Goal: Task Accomplishment & Management: Complete application form

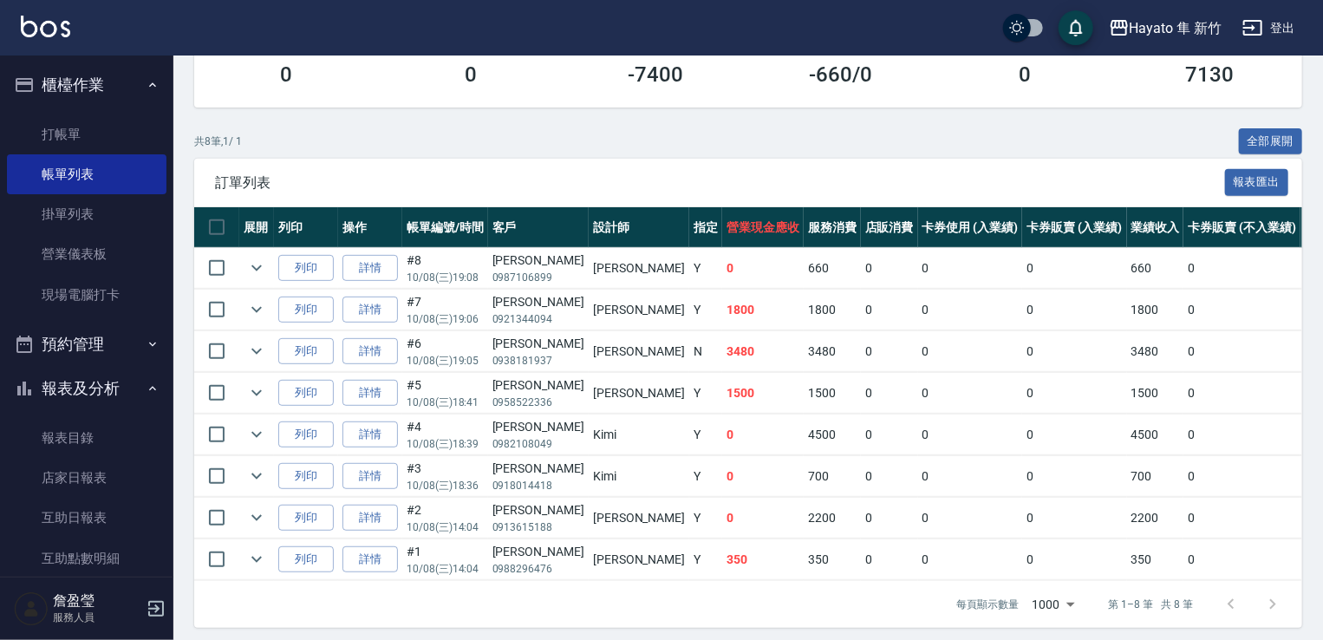
scroll to position [173, 0]
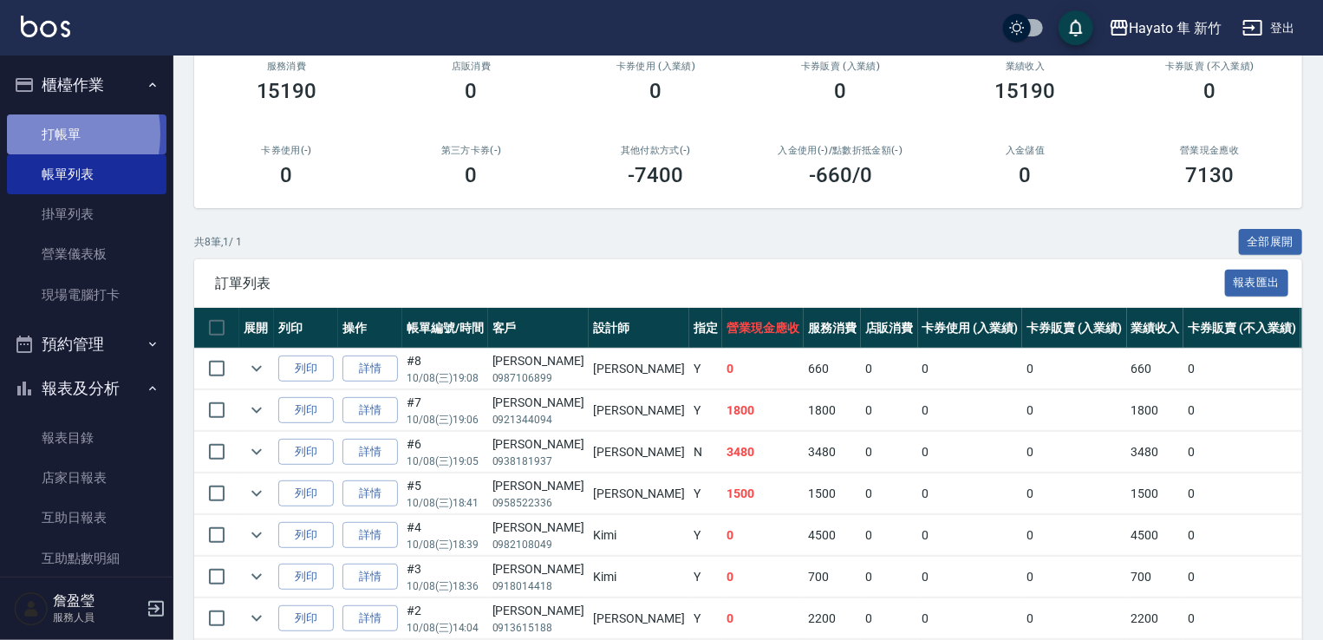
click at [38, 133] on link "打帳單" at bounding box center [86, 134] width 159 height 40
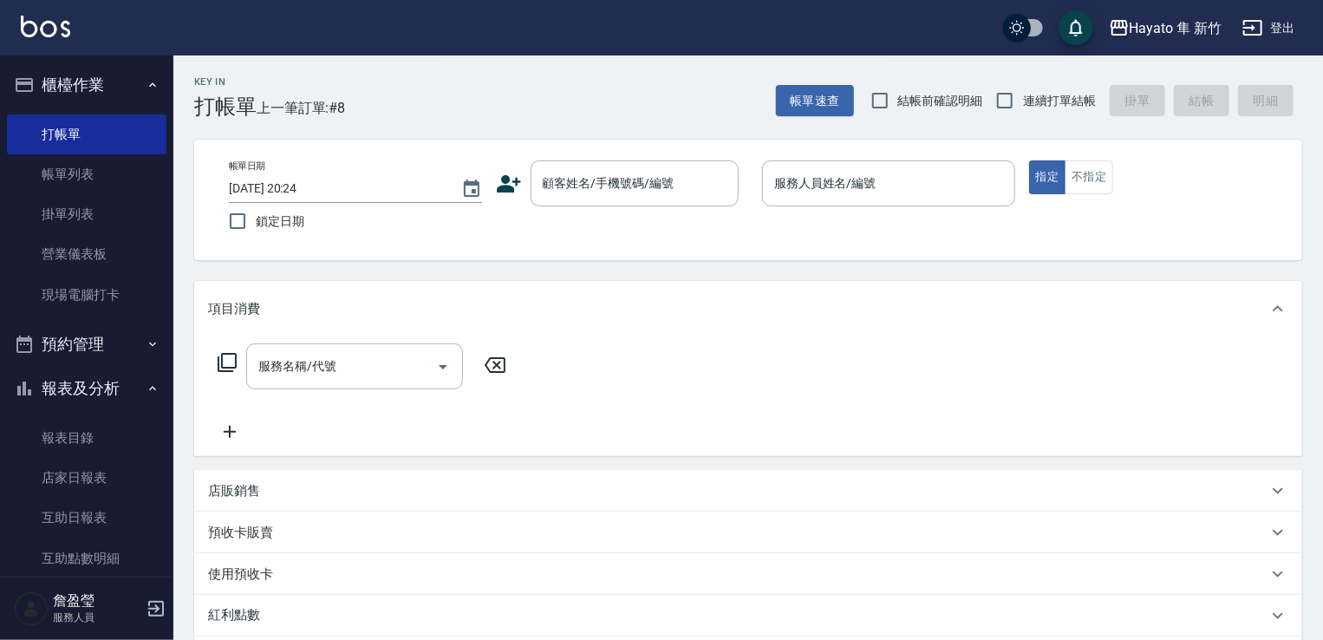
click at [510, 181] on icon at bounding box center [509, 184] width 26 height 26
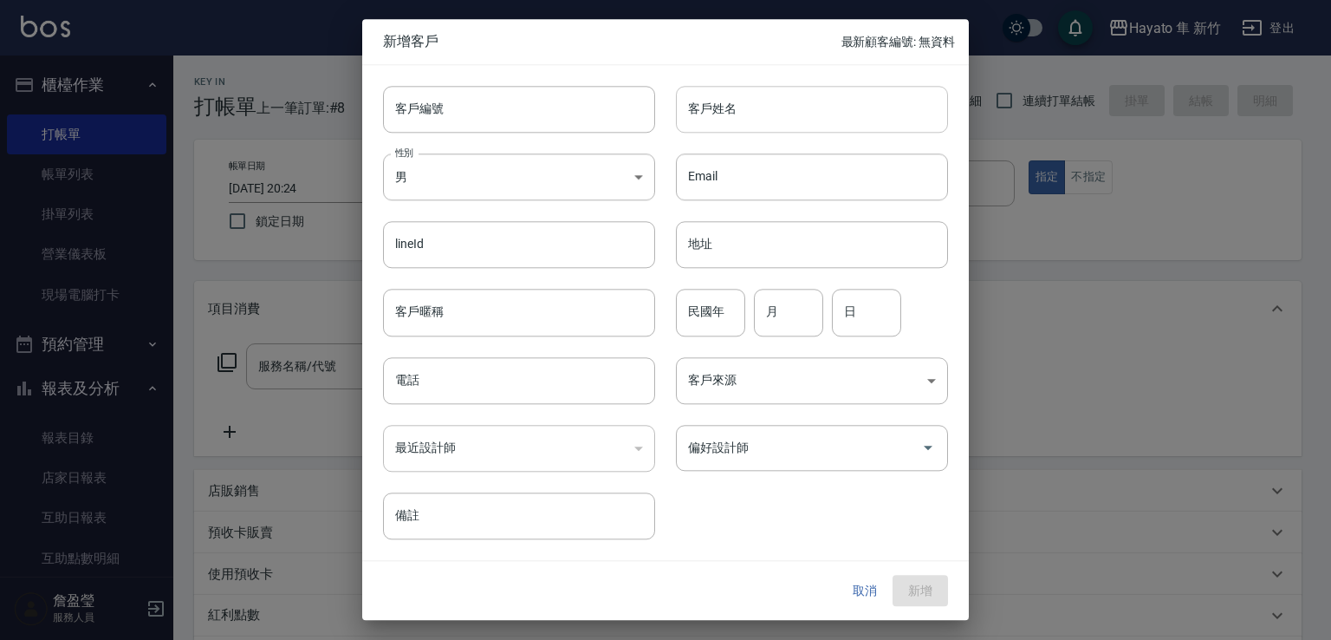
click at [752, 94] on input "客戶姓名" at bounding box center [812, 109] width 272 height 47
type input "[PERSON_NAME]"
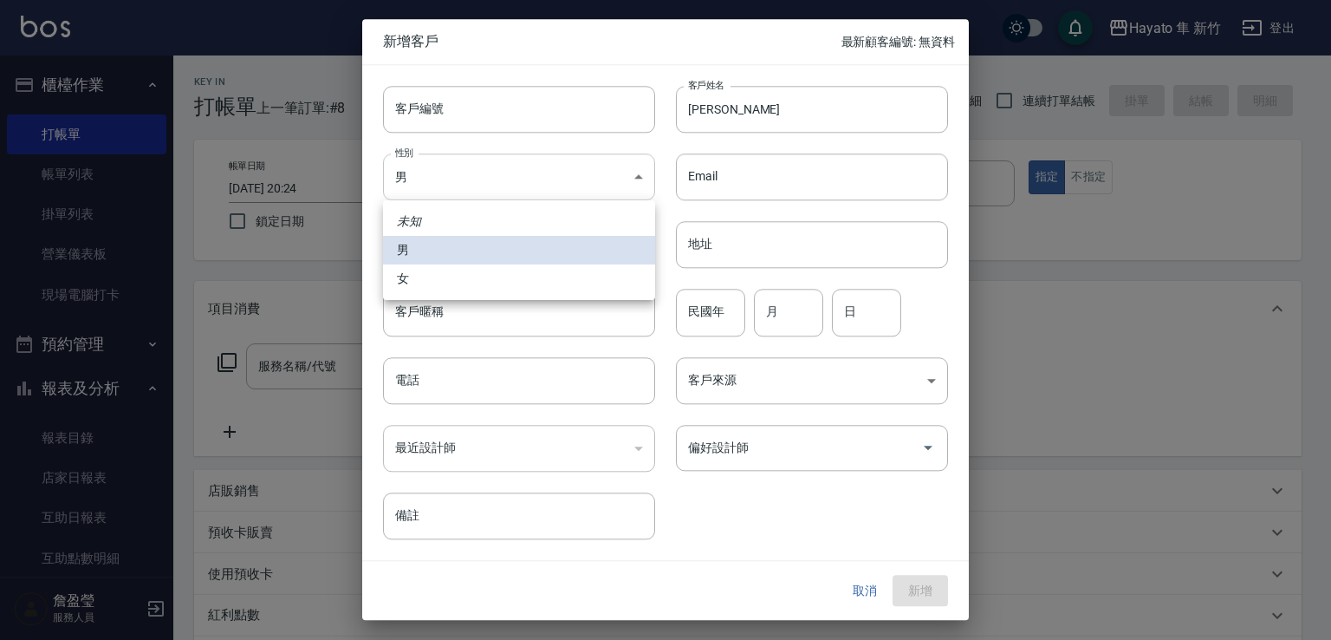
click at [433, 170] on body "Hayato 隼 新竹 登出 櫃檯作業 打帳單 帳單列表 掛單列表 營業儀表板 現場電腦打卡 預約管理 預約管理 報表及分析 報表目錄 店家日報表 互助日報表…" at bounding box center [665, 453] width 1331 height 907
click at [422, 289] on li "女" at bounding box center [519, 278] width 272 height 29
type input "[DEMOGRAPHIC_DATA]"
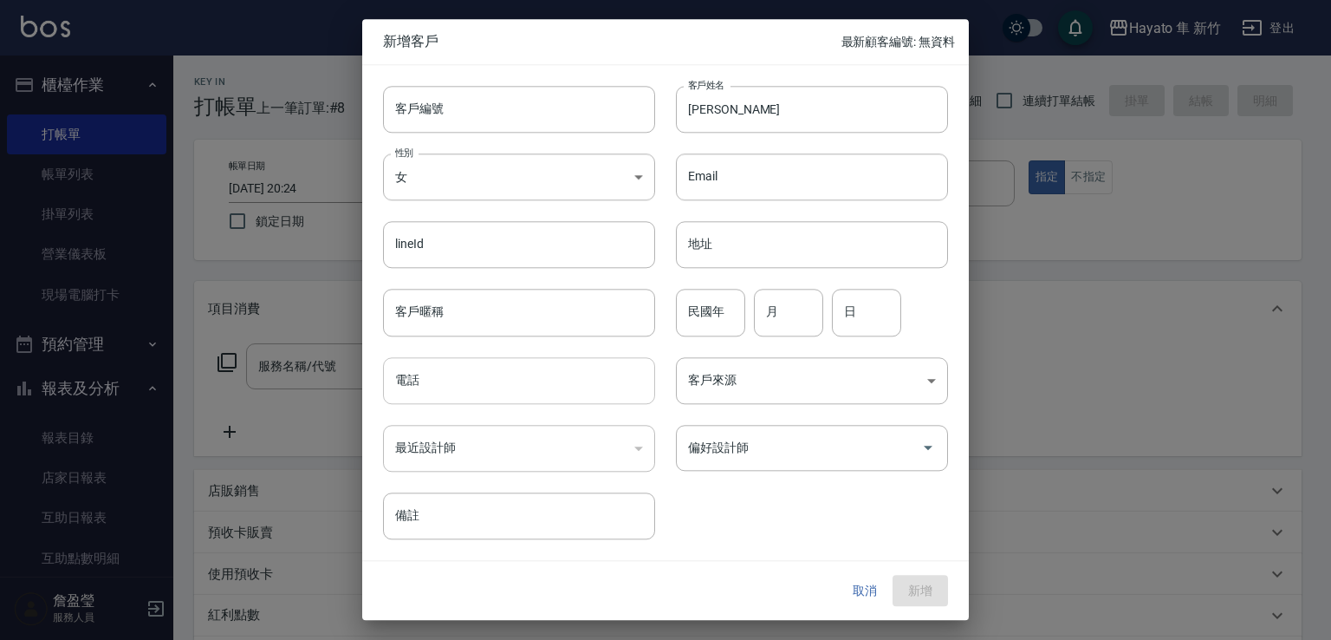
click at [423, 379] on input "電話" at bounding box center [519, 380] width 272 height 47
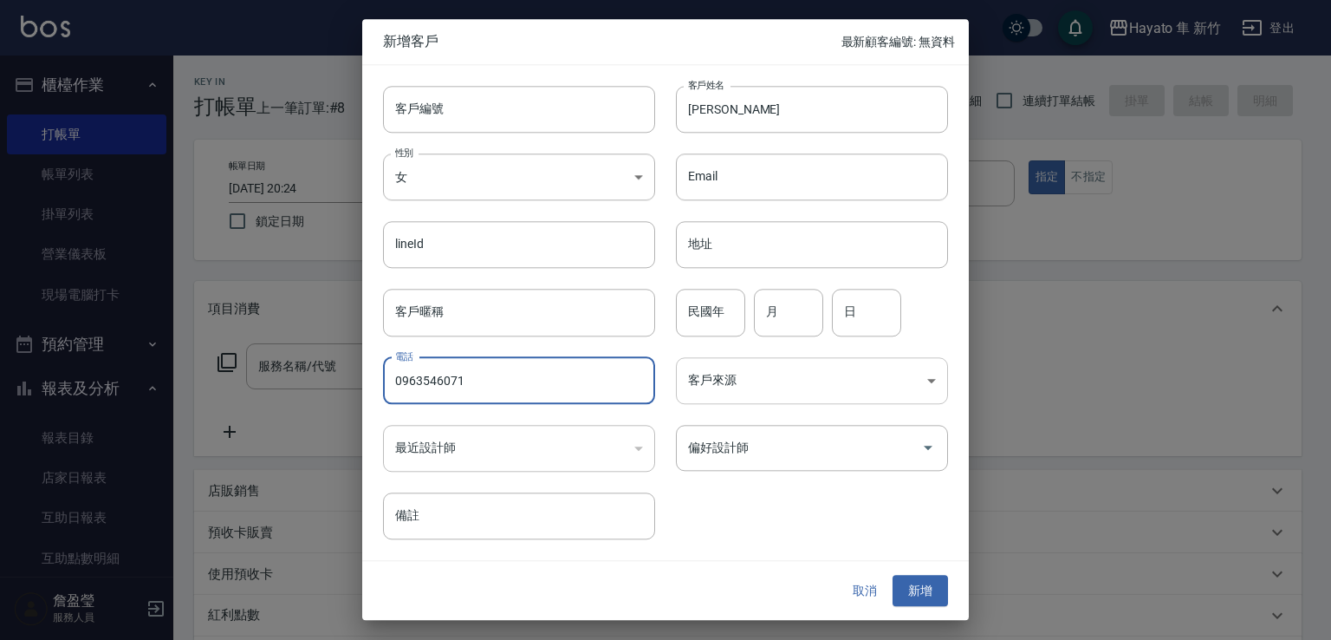
type input "0963546071"
click at [781, 361] on body "Hayato 隼 新竹 登出 櫃檯作業 打帳單 帳單列表 掛單列表 營業儀表板 現場電腦打卡 預約管理 預約管理 報表及分析 報表目錄 店家日報表 互助日報表…" at bounding box center [665, 453] width 1331 height 907
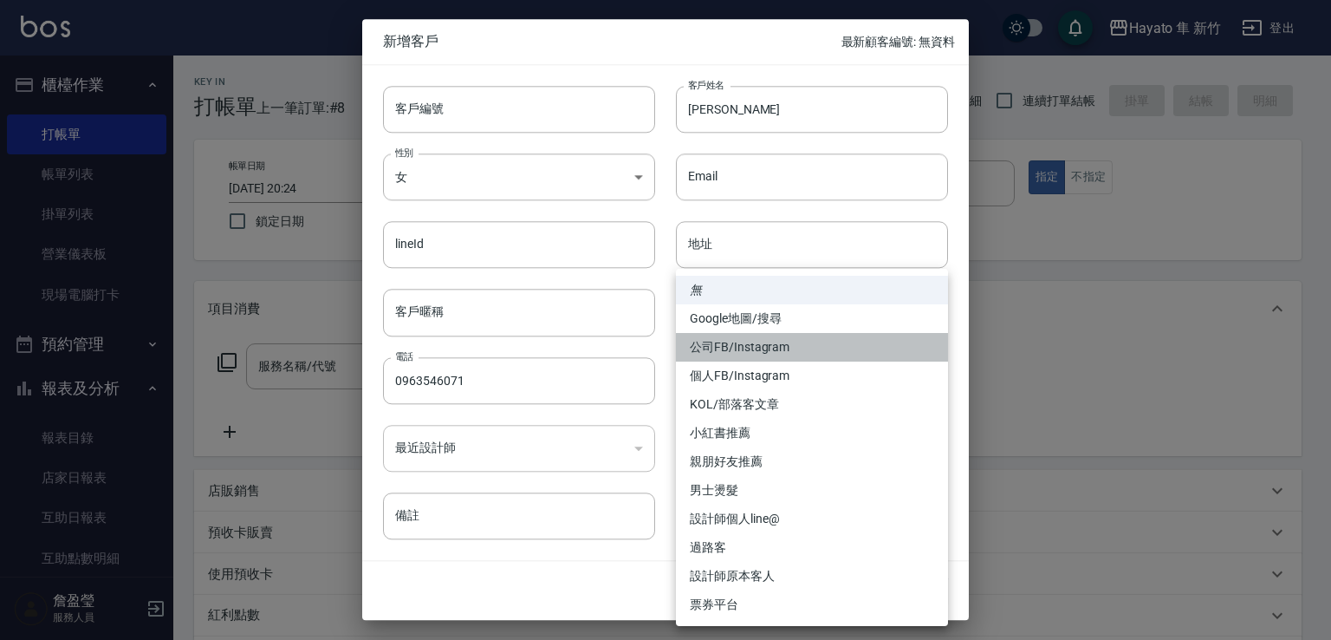
click at [794, 372] on ul "無 Google地圖/搜尋 公司FB/Instagram 個人FB/Instagram KOL/部落客文章 小紅書推薦 親朋好友推薦 男士燙髮 設計師個人li…" at bounding box center [812, 447] width 272 height 357
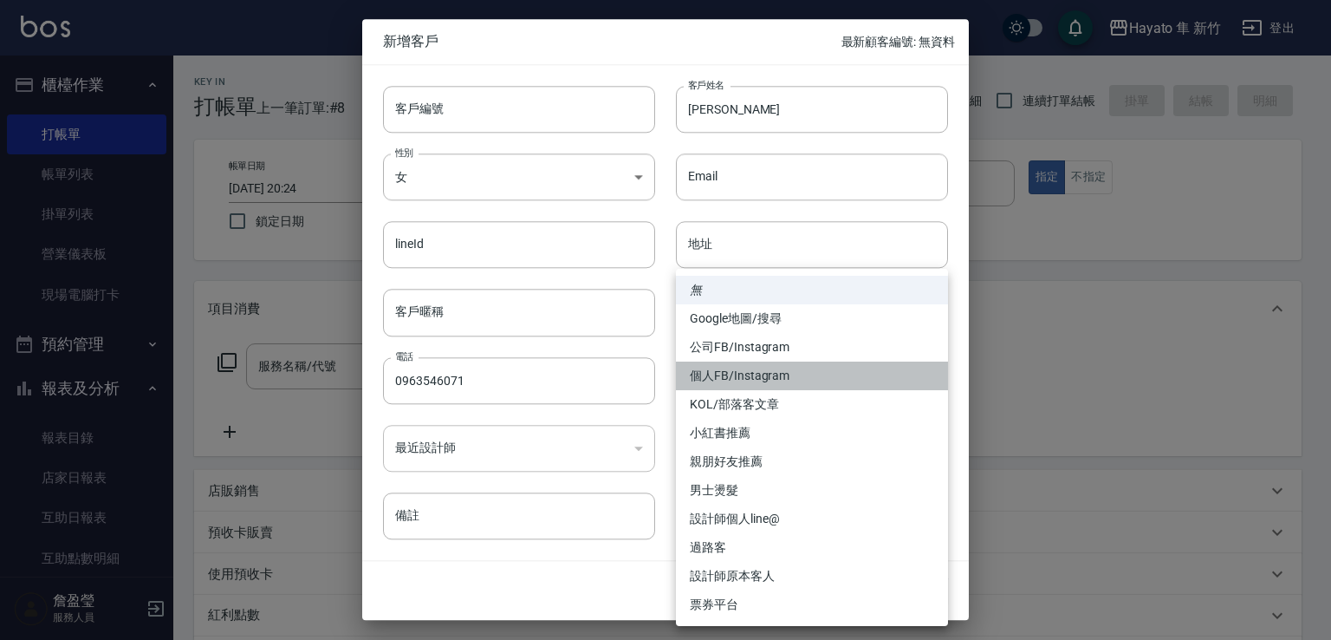
click at [756, 374] on li "個人FB/Instagram" at bounding box center [812, 375] width 272 height 29
type input "個人FB/Instagram"
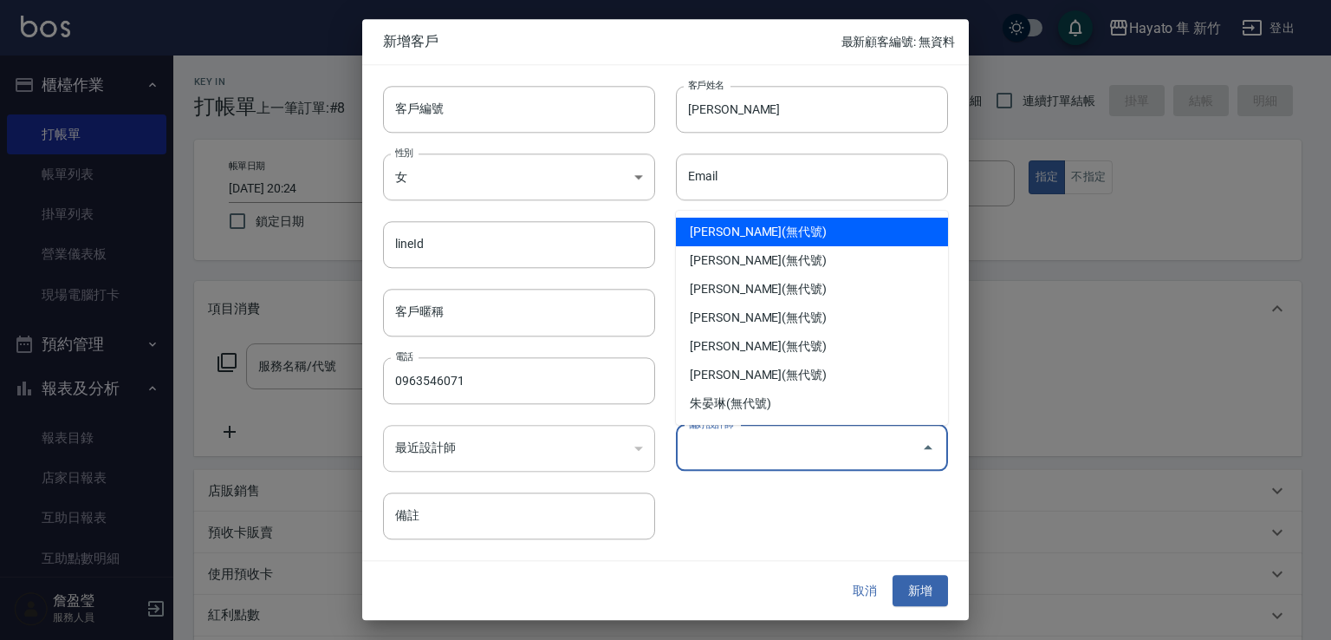
click at [773, 458] on input "偏好設計師" at bounding box center [799, 447] width 231 height 30
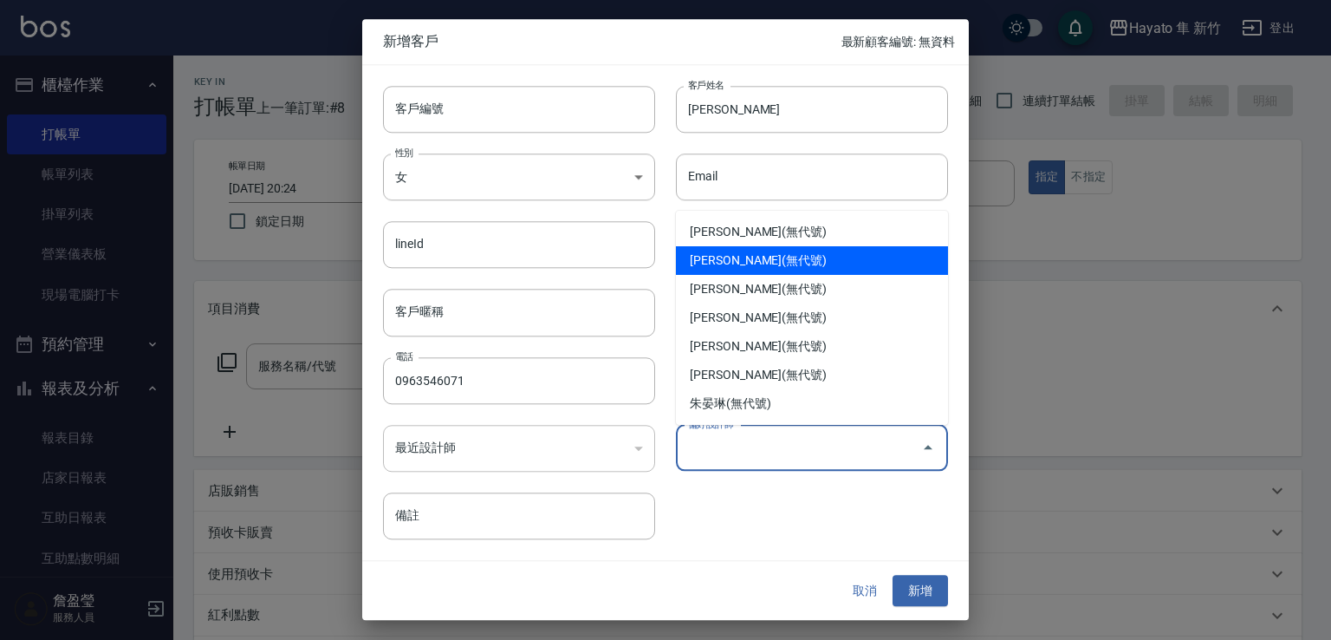
click at [734, 264] on li "[PERSON_NAME](無代號)" at bounding box center [812, 260] width 272 height 29
type input "[PERSON_NAME]"
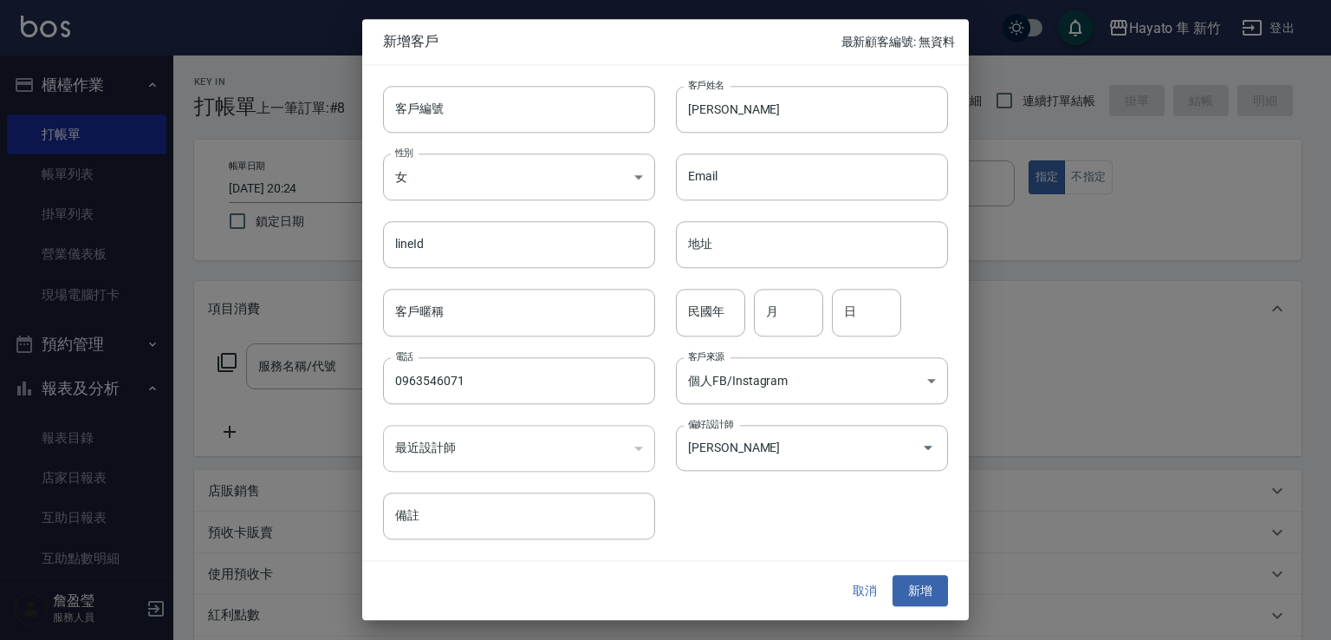
click at [744, 525] on div "客戶編號 客戶編號 客戶姓名 [PERSON_NAME] 客戶姓名 性別 女 [DEMOGRAPHIC_DATA] 性別 Email Email lineId…" at bounding box center [655, 302] width 586 height 474
click at [929, 576] on button "新增" at bounding box center [920, 591] width 55 height 32
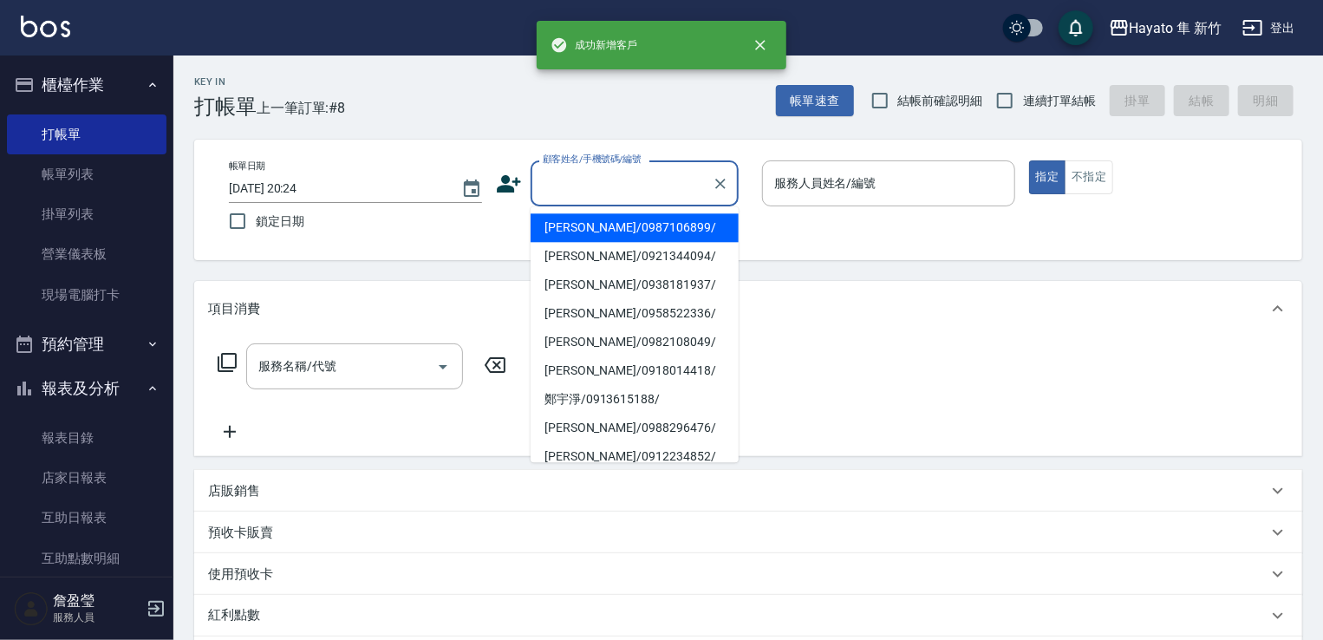
click at [660, 178] on input "顧客姓名/手機號碼/編號" at bounding box center [621, 183] width 166 height 30
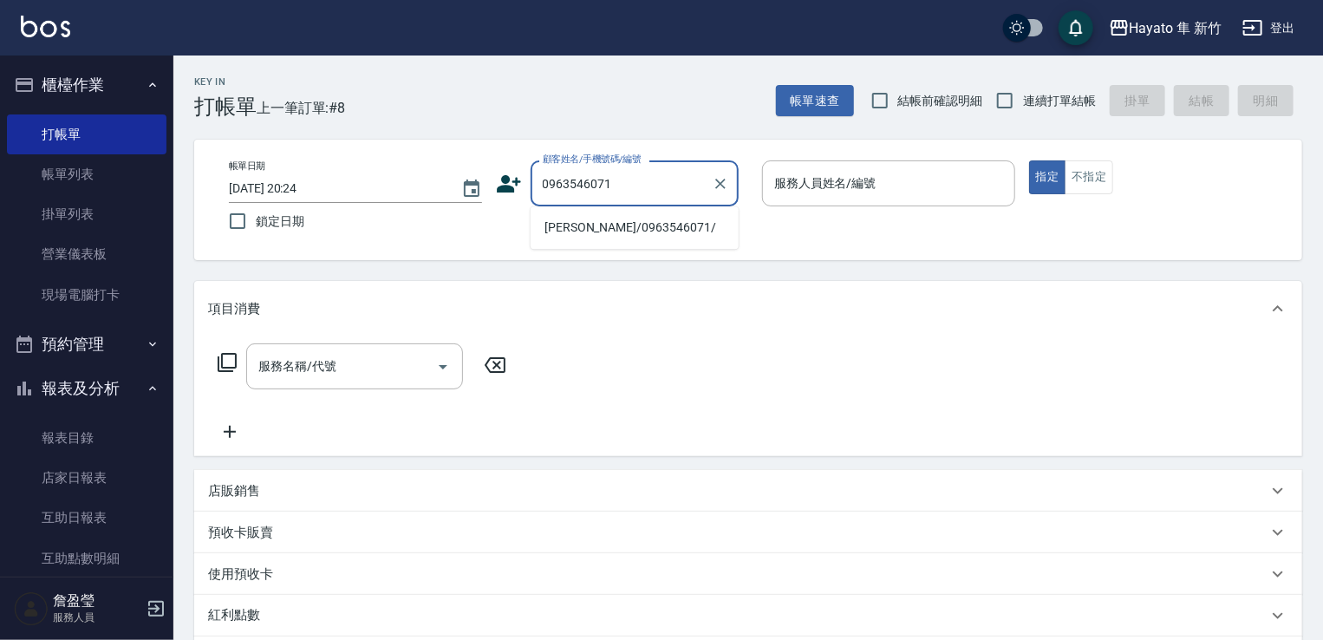
click at [656, 231] on li "[PERSON_NAME]/0963546071/" at bounding box center [634, 227] width 208 height 29
type input "[PERSON_NAME]/0963546071/"
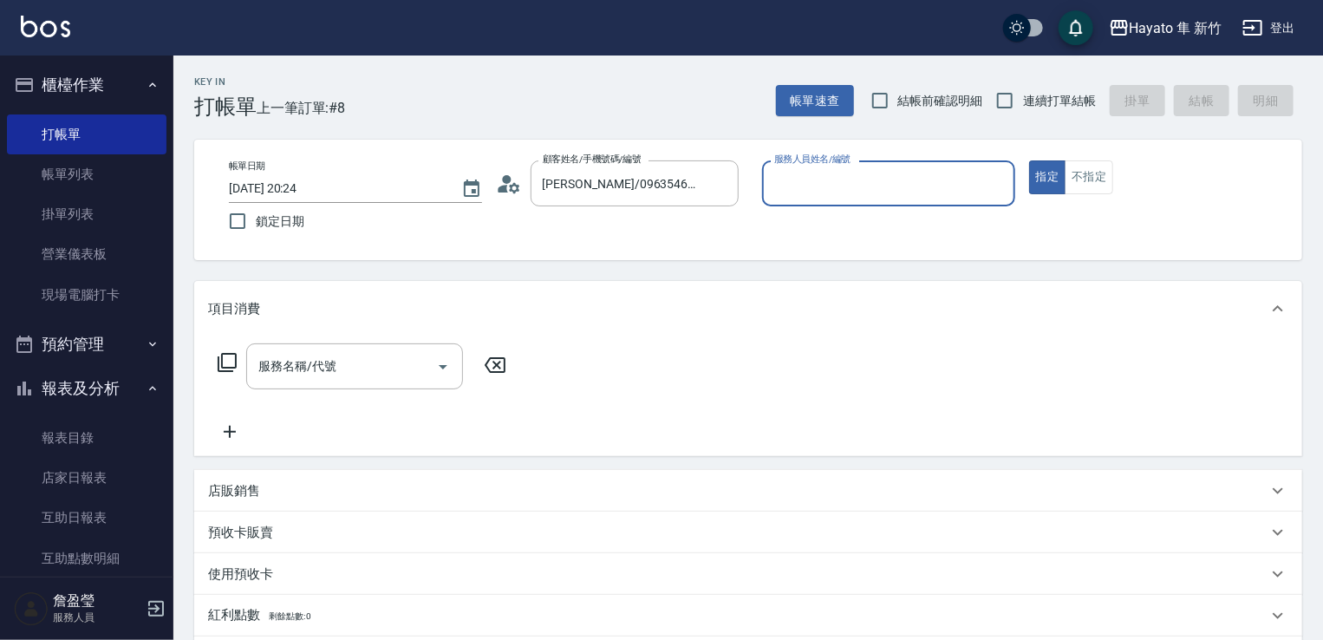
type input "[PERSON_NAME](無代號)"
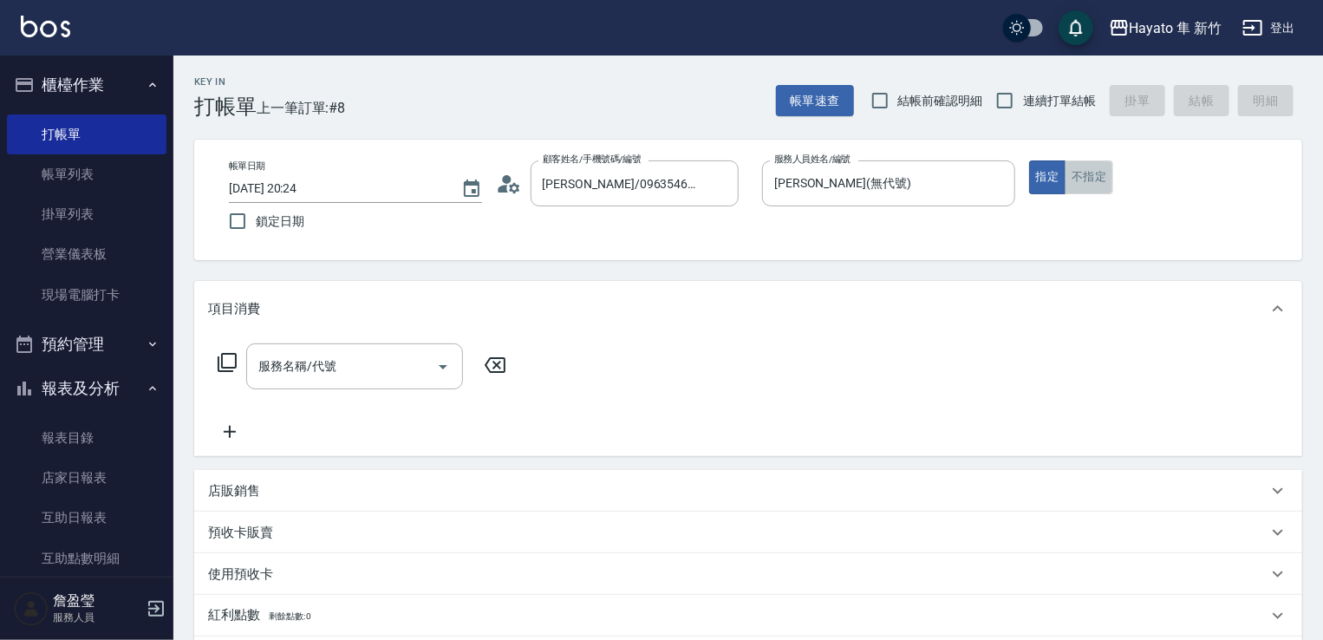
click at [1104, 179] on button "不指定" at bounding box center [1088, 177] width 49 height 34
click at [314, 376] on input "服務名稱/代號" at bounding box center [341, 366] width 175 height 30
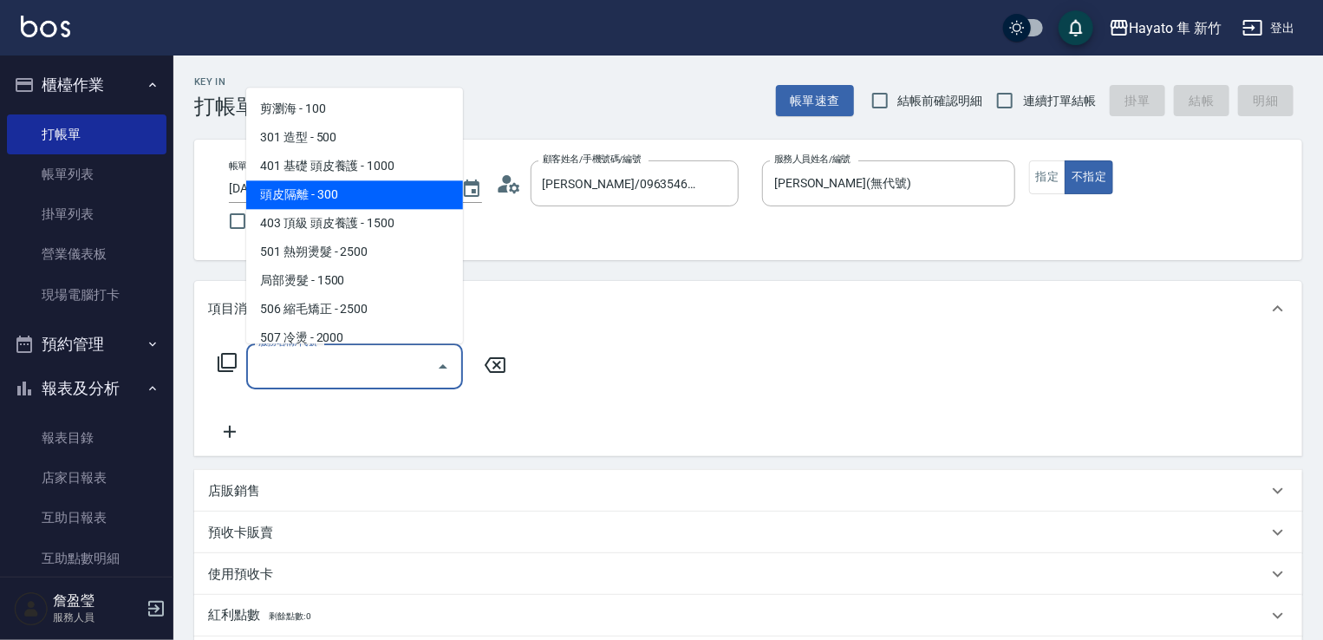
scroll to position [87, 0]
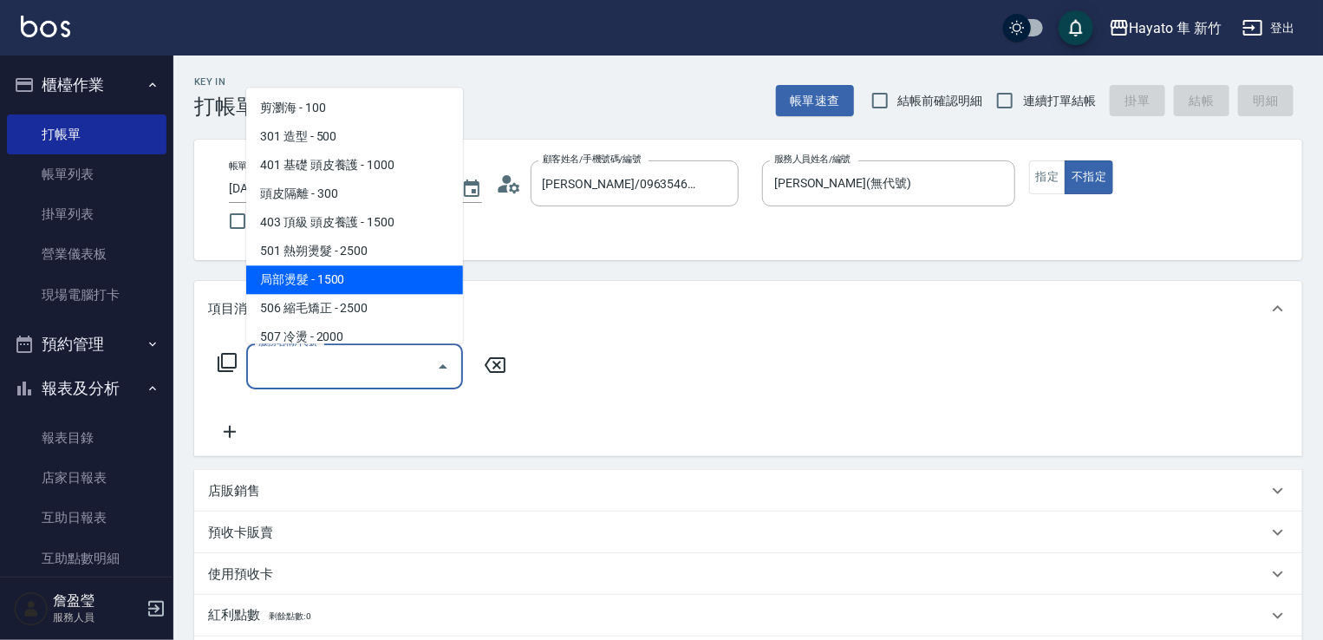
click at [322, 310] on span "506 縮毛矯正 - 2500" at bounding box center [354, 308] width 217 height 29
type input "506 縮毛矯正 (506)"
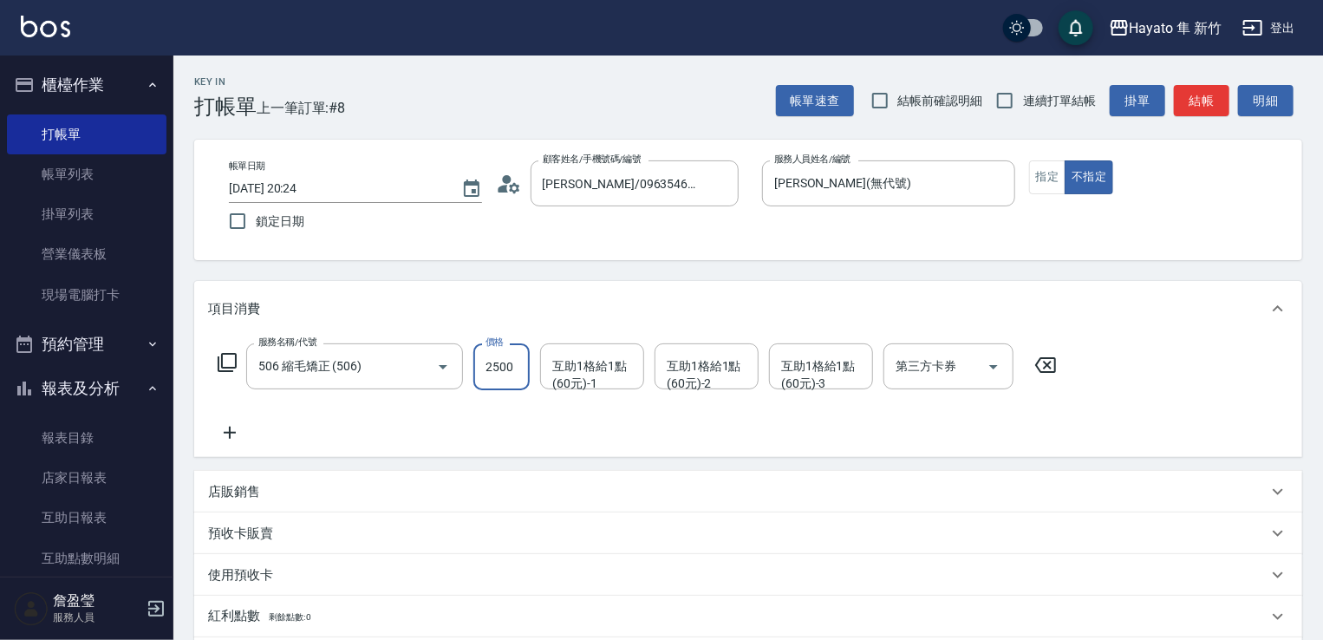
click at [506, 362] on input "2500" at bounding box center [501, 366] width 56 height 47
type input "2480"
click at [226, 434] on icon at bounding box center [229, 432] width 43 height 21
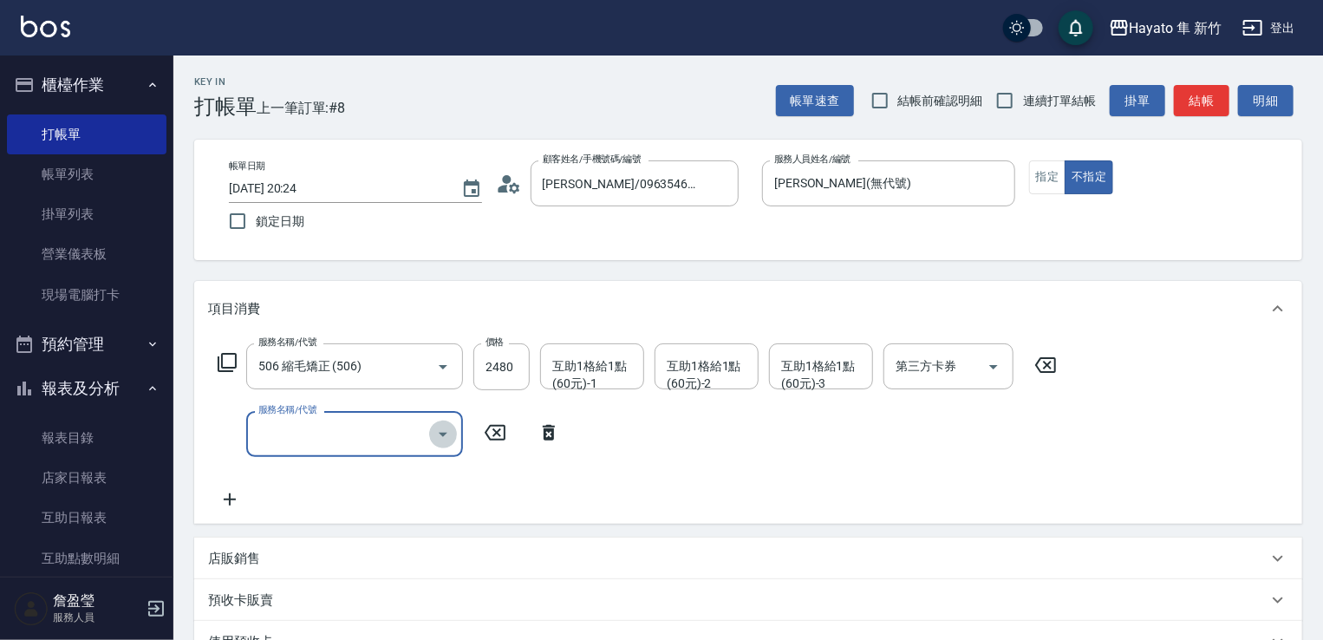
click at [441, 432] on icon "Open" at bounding box center [443, 434] width 9 height 4
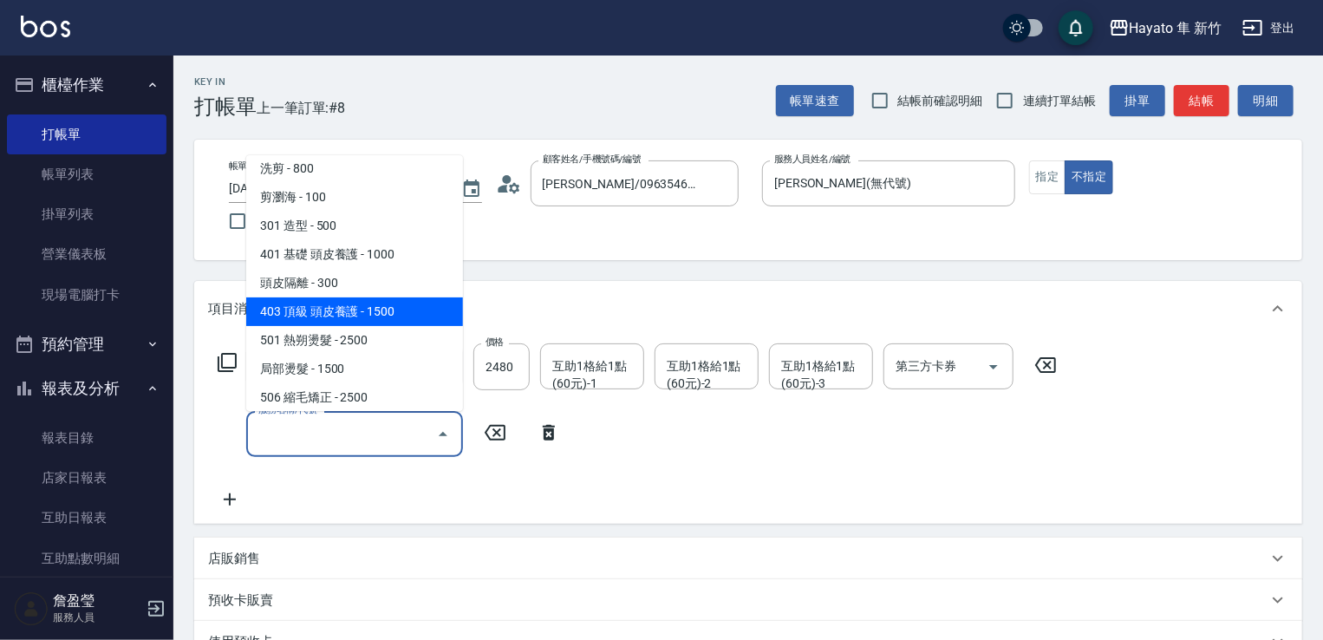
scroll to position [302, 0]
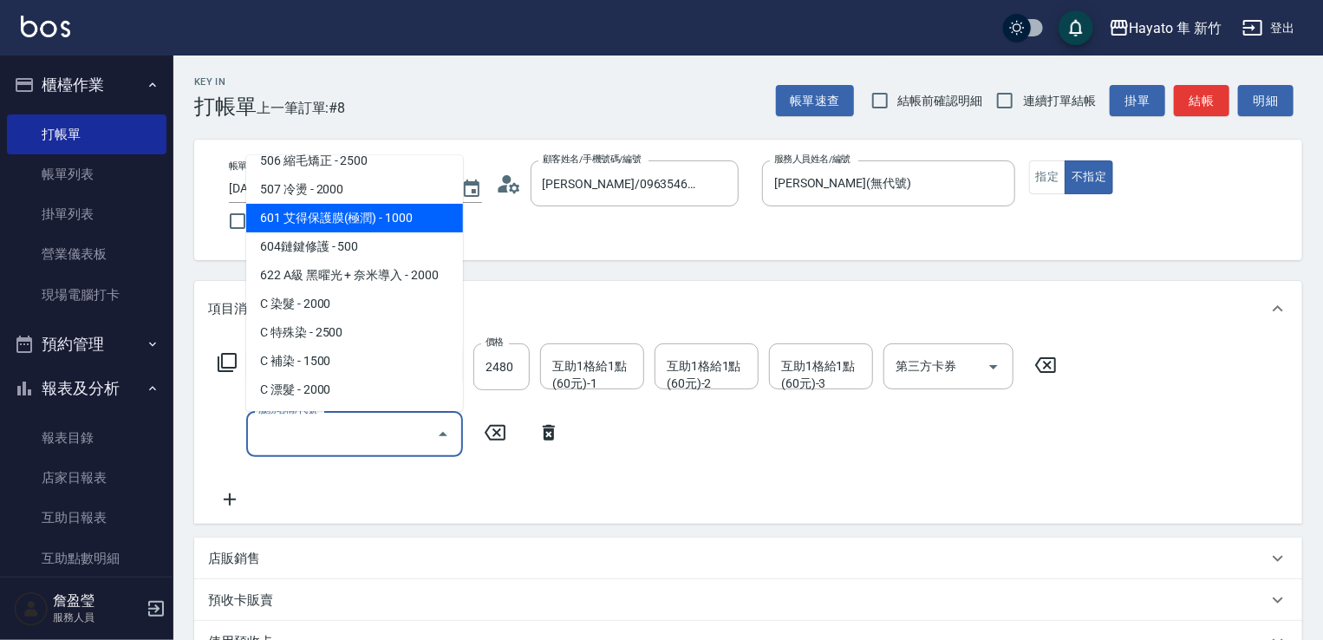
click at [381, 214] on span "601 艾得保護膜(極潤) - 1000" at bounding box center [354, 218] width 217 height 29
type input "601 艾得保護膜(極潤)(601)"
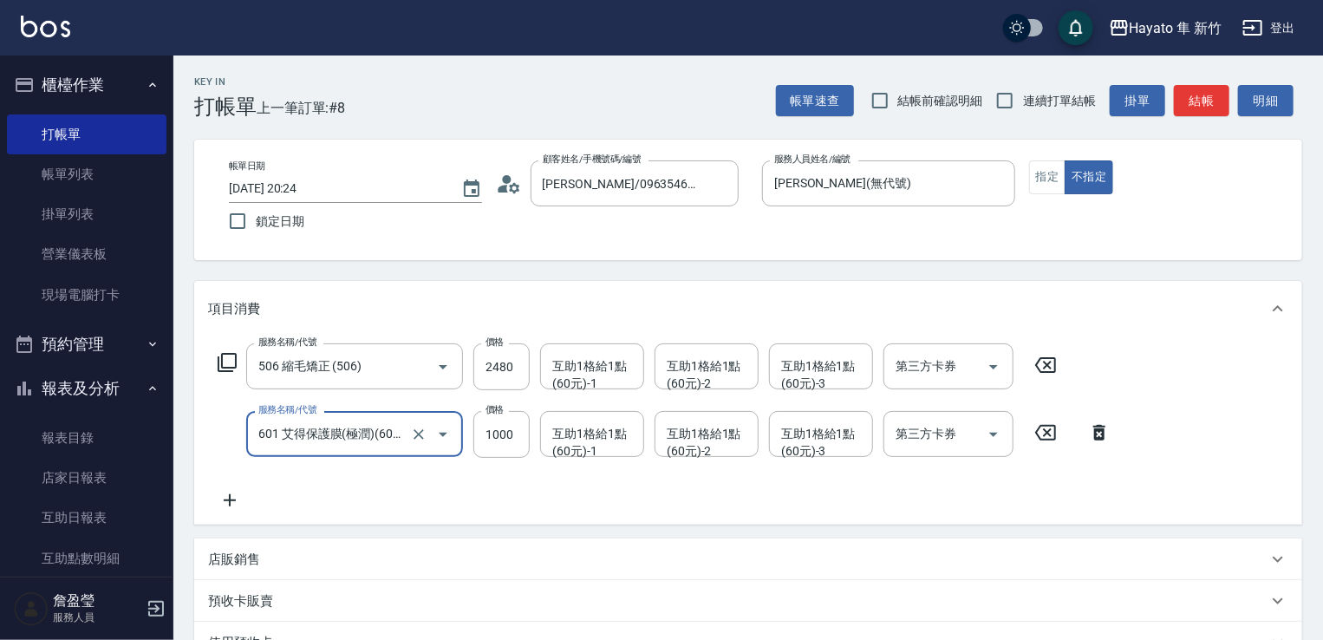
click at [265, 554] on div "店販銷售" at bounding box center [737, 559] width 1059 height 18
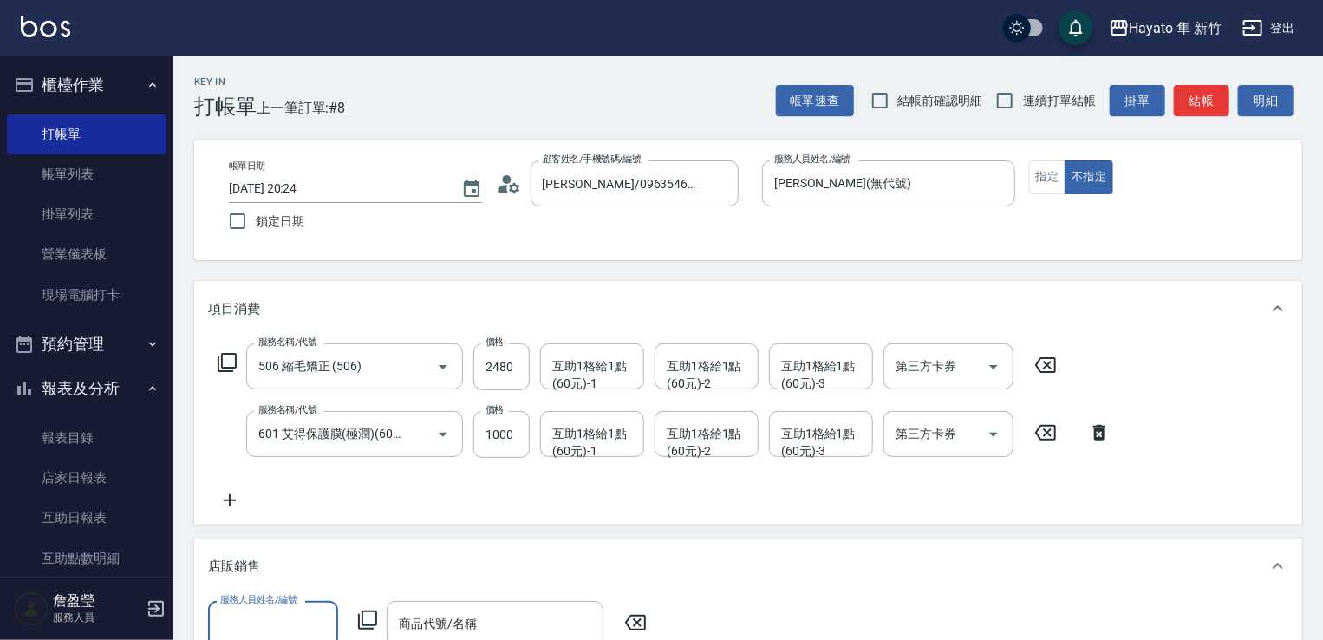
scroll to position [0, 0]
click at [236, 614] on input "服務人員姓名/編號" at bounding box center [273, 623] width 114 height 30
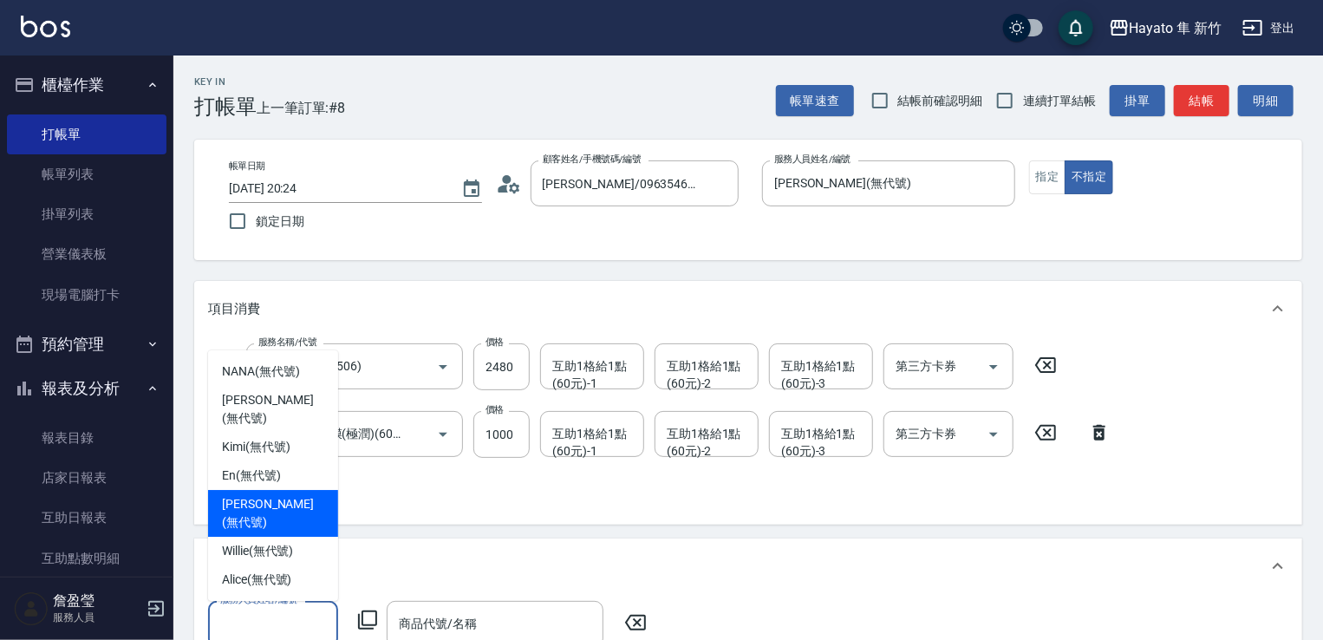
click at [246, 510] on div "[PERSON_NAME] (無代號)" at bounding box center [273, 513] width 130 height 47
type input "[PERSON_NAME](無代號)"
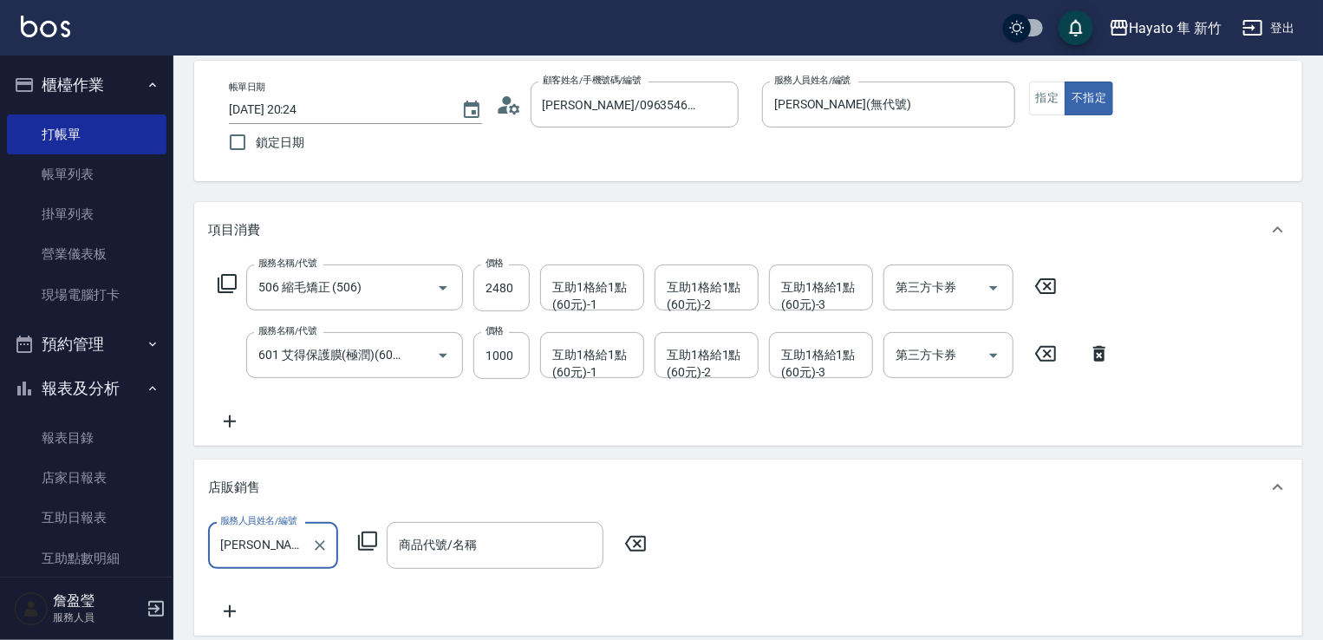
scroll to position [173, 0]
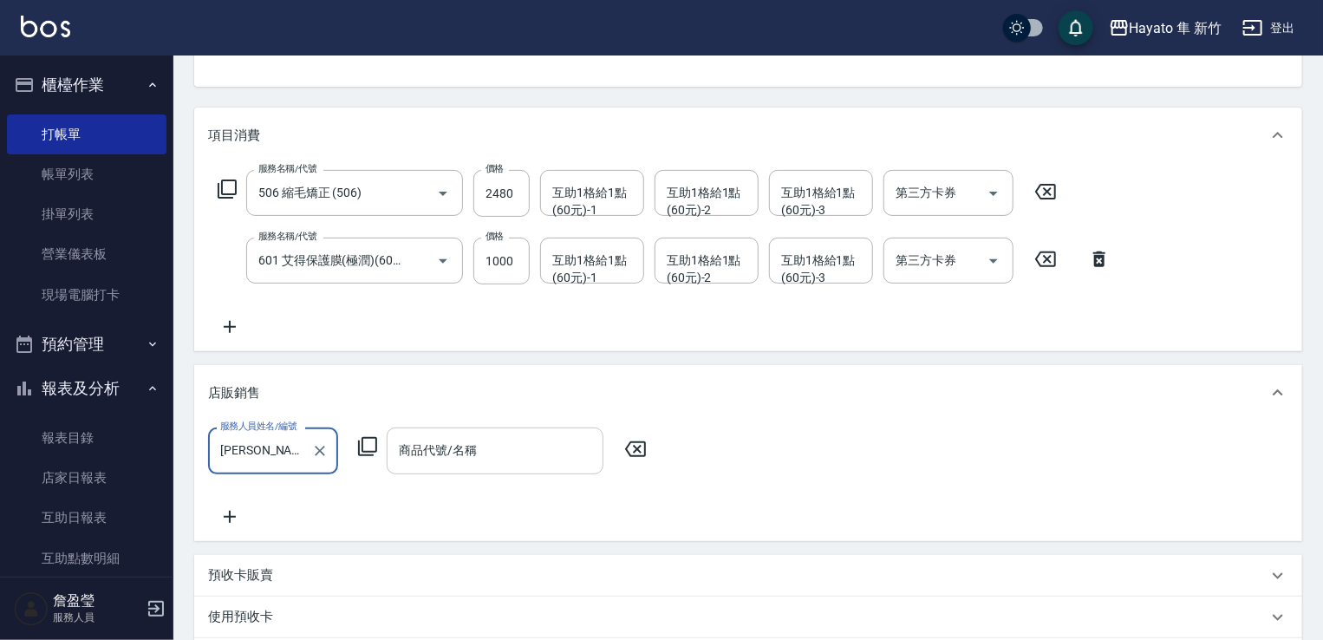
click at [471, 441] on input "商品代號/名稱" at bounding box center [494, 450] width 201 height 30
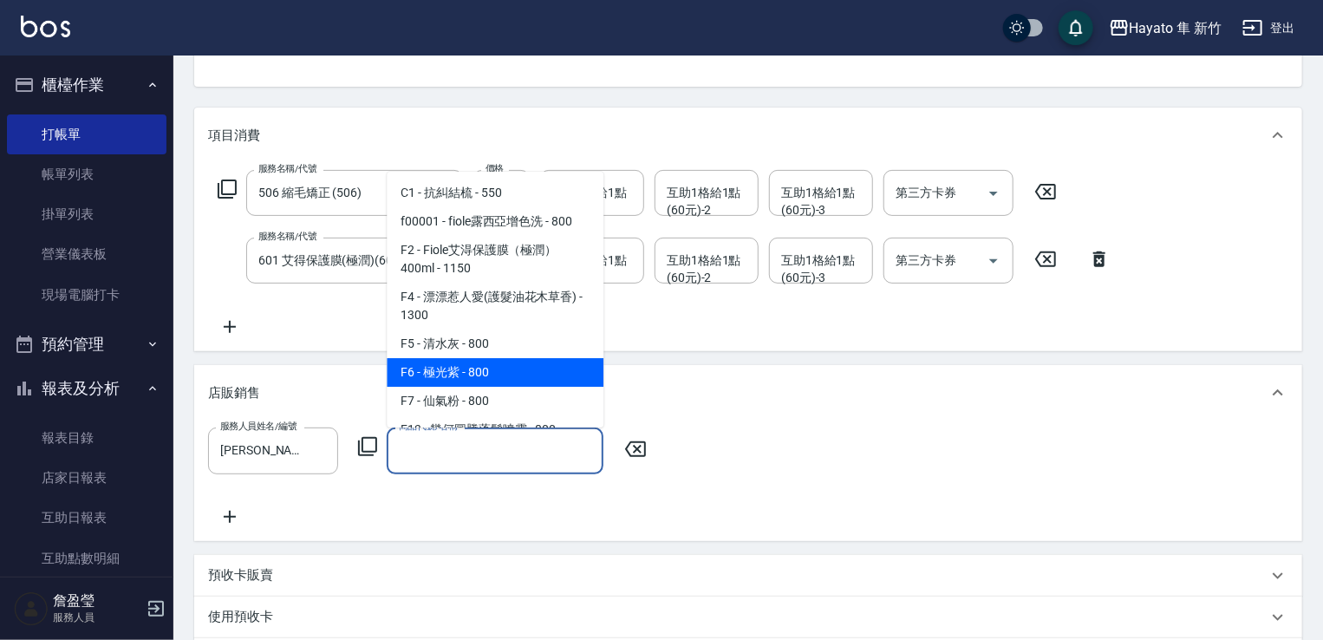
scroll to position [260, 0]
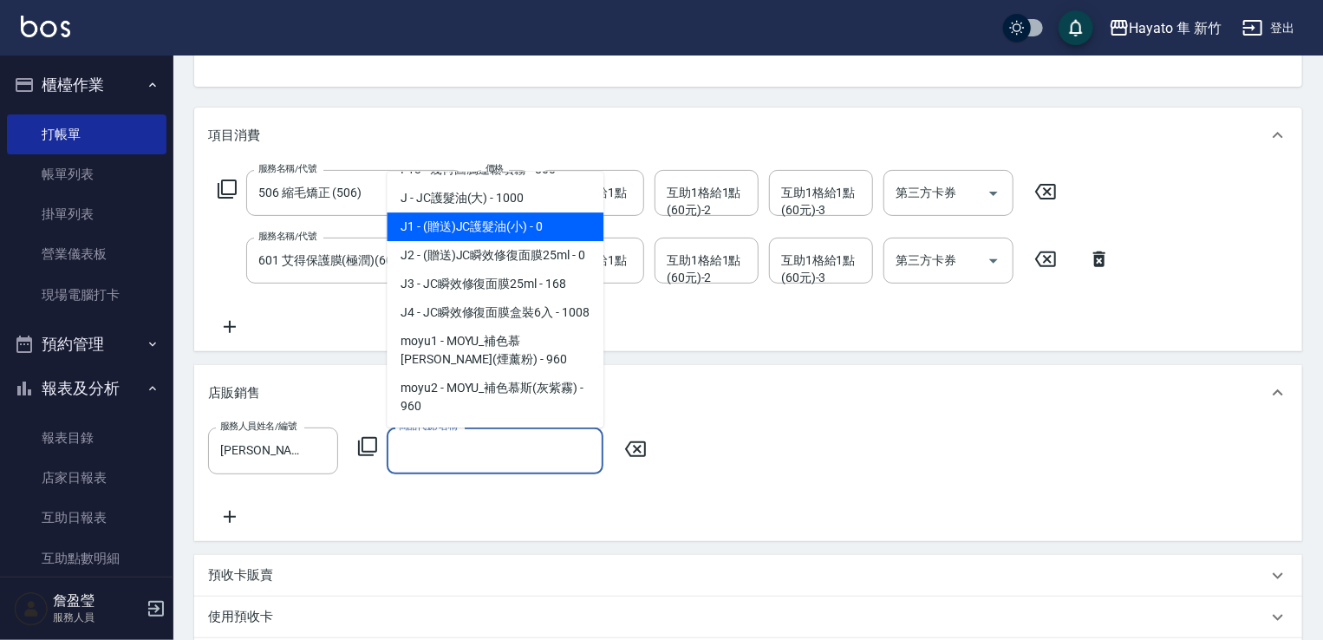
click at [569, 229] on span "J1 - (贈送)JC護髮油(小) - 0" at bounding box center [495, 226] width 217 height 29
type input "(贈送)JC護髮油(小)"
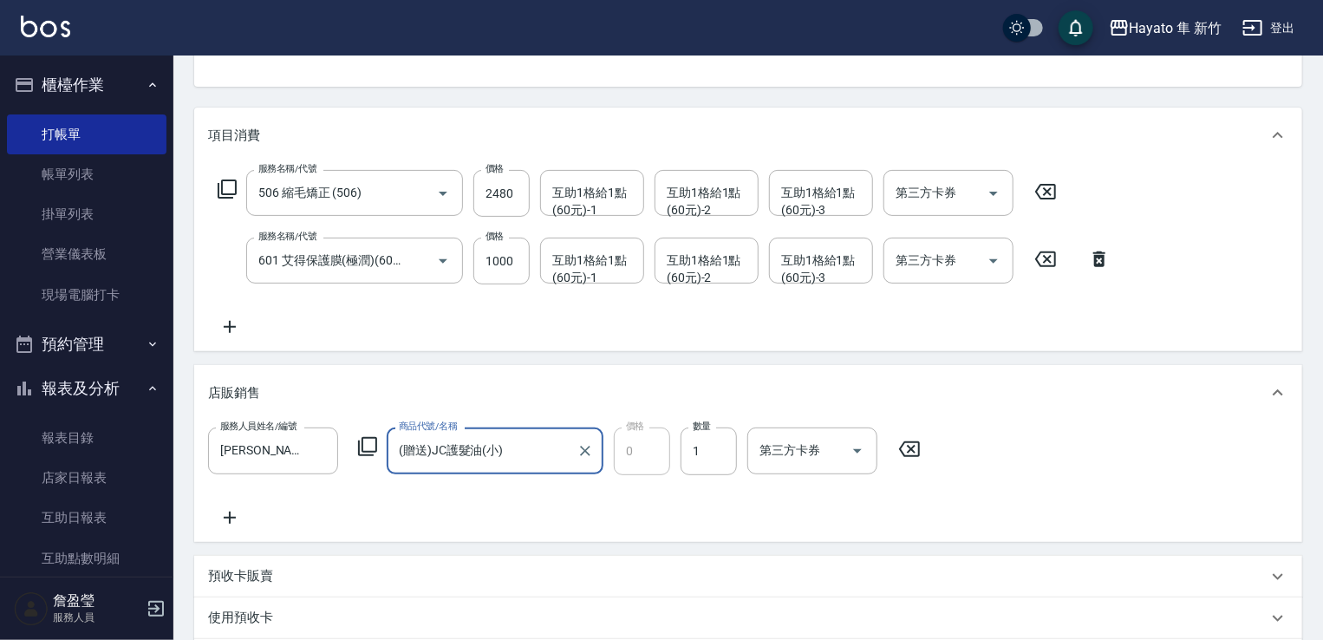
click at [631, 517] on div "服務人員姓名/編號 [PERSON_NAME](無代號) 服務人員姓名/編號 商品代號/名稱 (贈送)JC護髮油(小) 商品代號/名稱 價格 0 價格 數量 …" at bounding box center [748, 477] width 1080 height 100
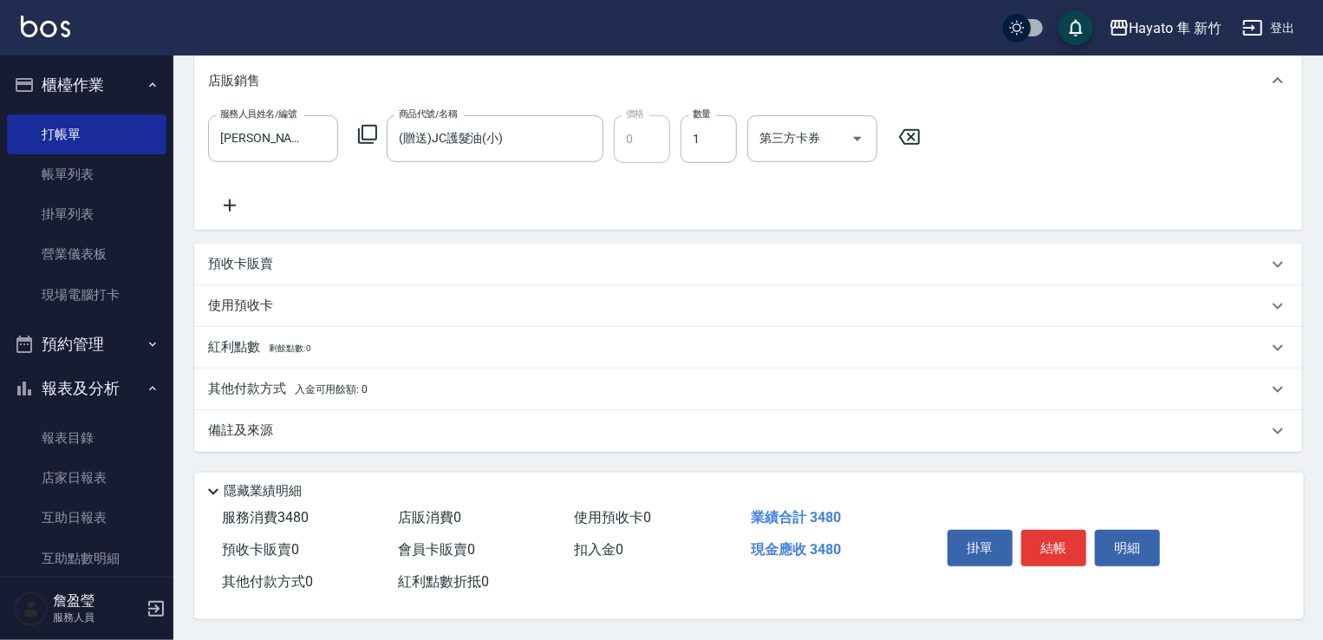
click at [246, 380] on p "其他付款方式 入金可用餘額: 0" at bounding box center [287, 389] width 159 height 19
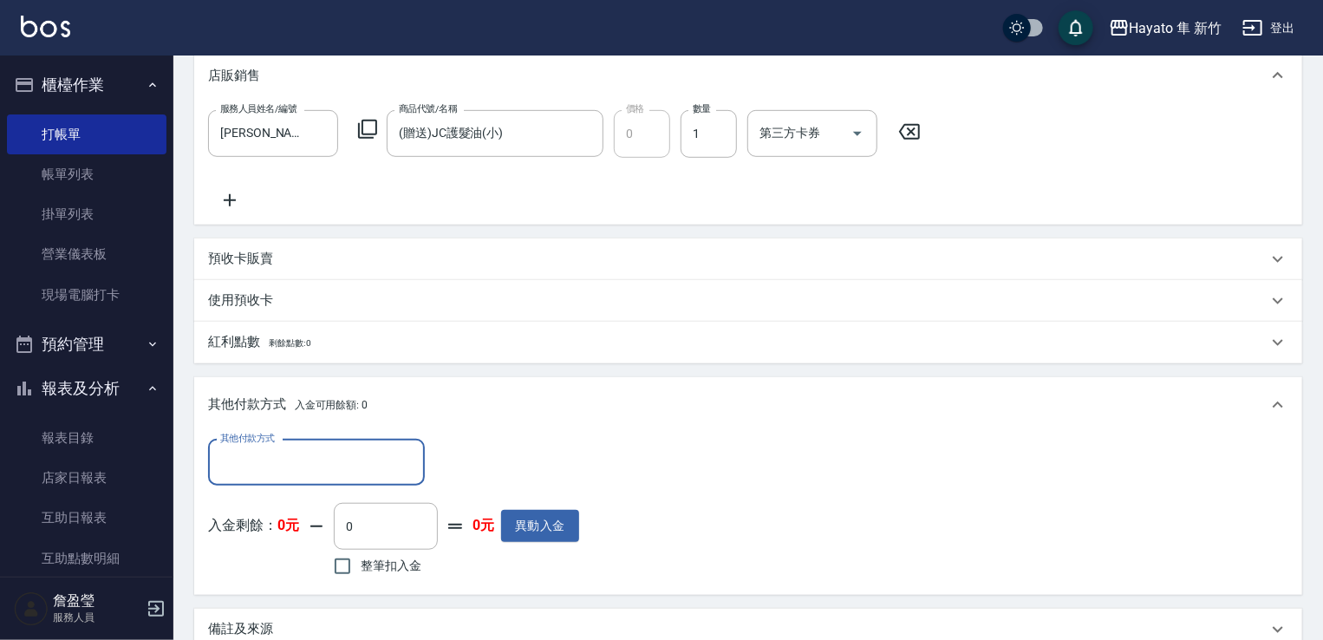
scroll to position [0, 0]
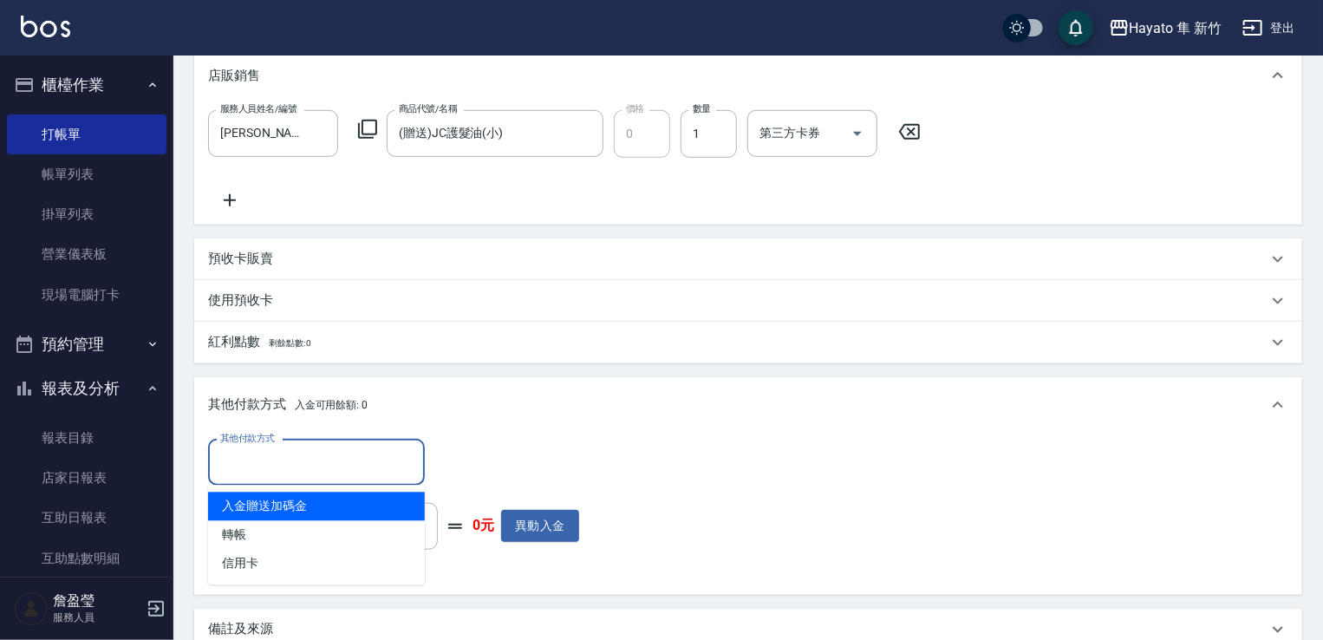
click at [322, 449] on input "其他付款方式" at bounding box center [316, 462] width 201 height 30
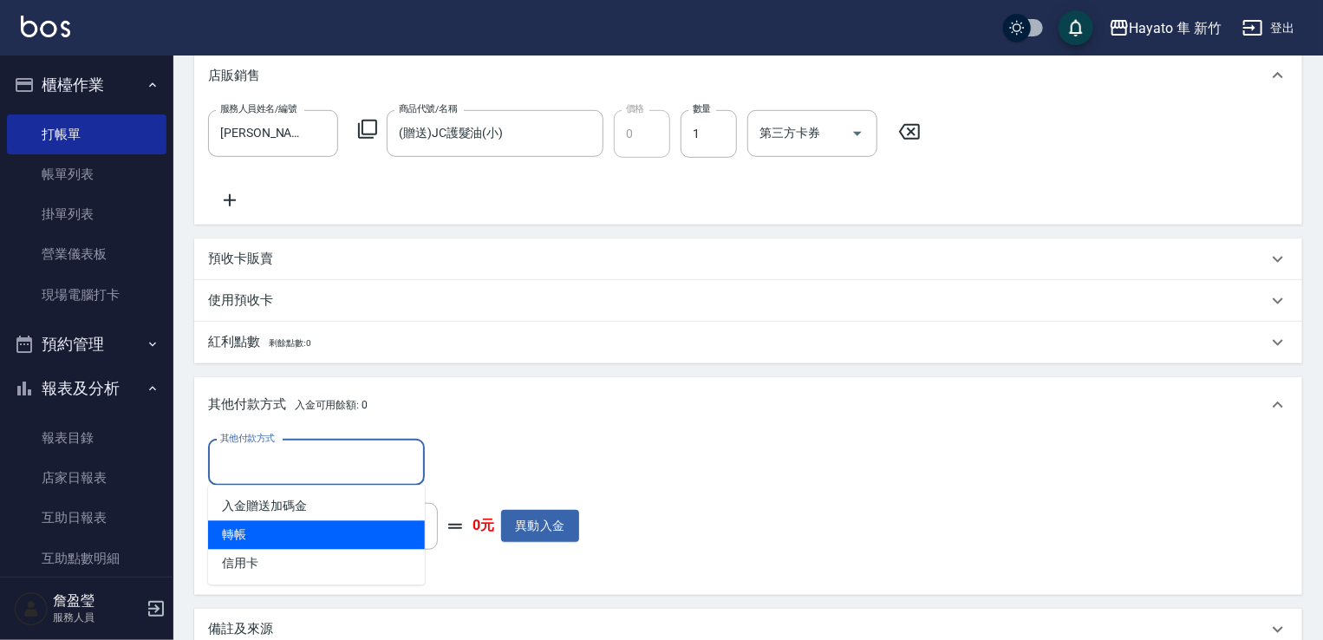
click at [279, 538] on span "轉帳" at bounding box center [316, 535] width 217 height 29
type input "轉帳"
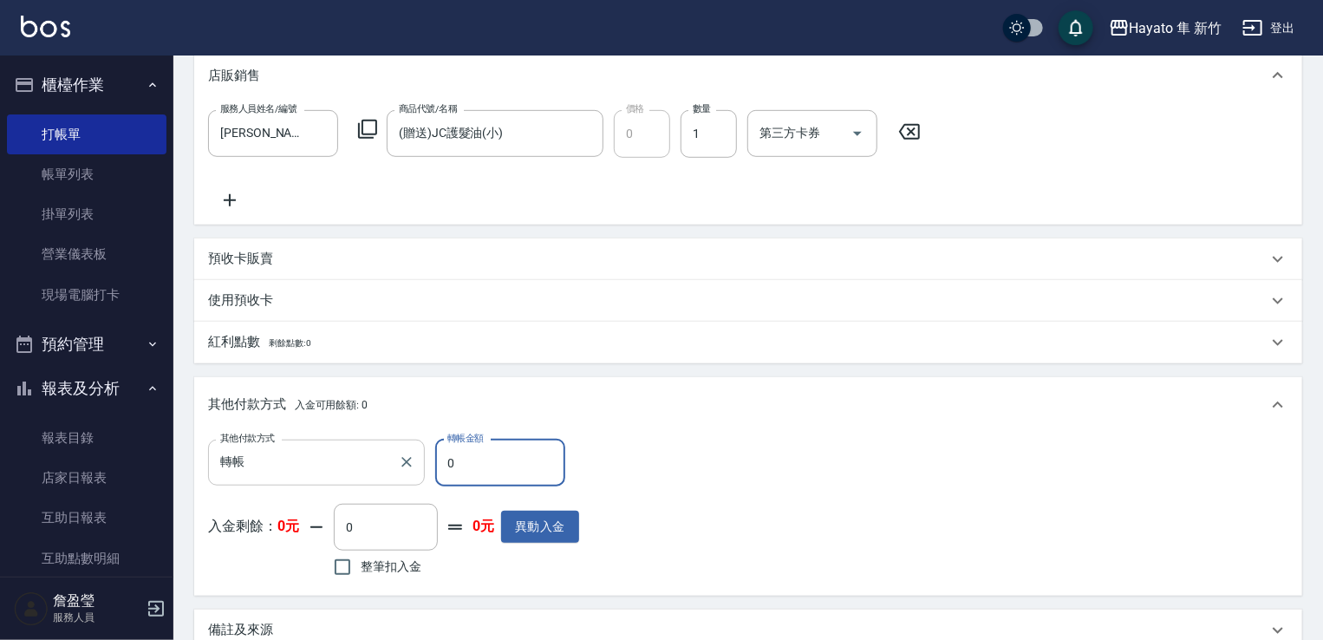
drag, startPoint x: 458, startPoint y: 450, endPoint x: 347, endPoint y: 439, distance: 112.3
click at [364, 448] on div "其他付款方式 轉帳 其他付款方式 轉帳金額 0 轉帳金額" at bounding box center [393, 462] width 371 height 47
click at [429, 445] on div "其他付款方式 轉帳 其他付款方式 轉帳金額 348 轉帳金額" at bounding box center [393, 462] width 371 height 47
type input "3480"
click at [660, 427] on div "其他付款方式 入金可用餘額: 0" at bounding box center [748, 404] width 1108 height 55
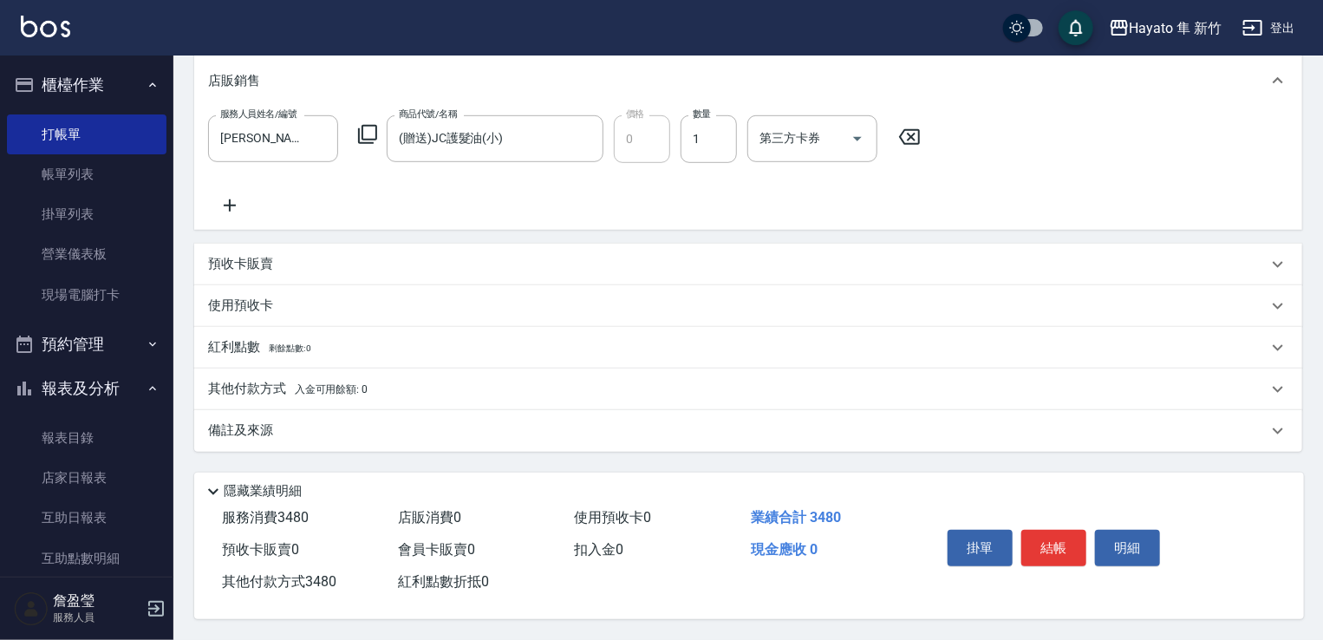
click at [263, 385] on p "其他付款方式 入金可用餘額: 0" at bounding box center [287, 389] width 159 height 19
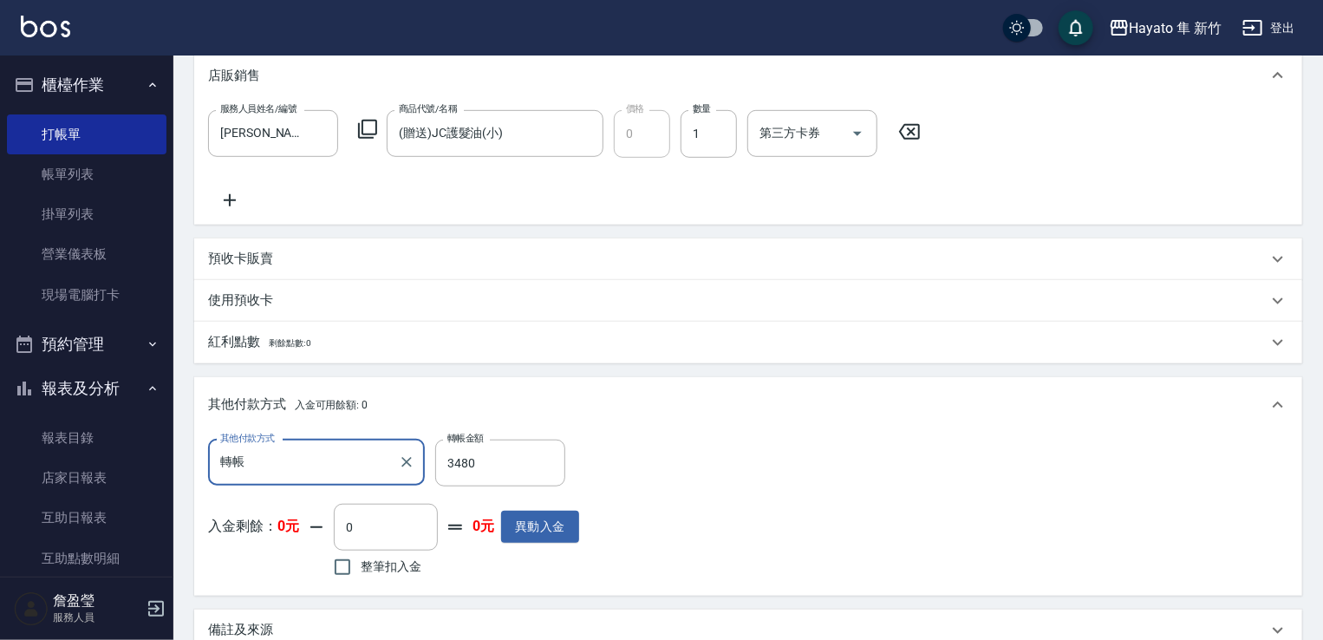
scroll to position [695, 0]
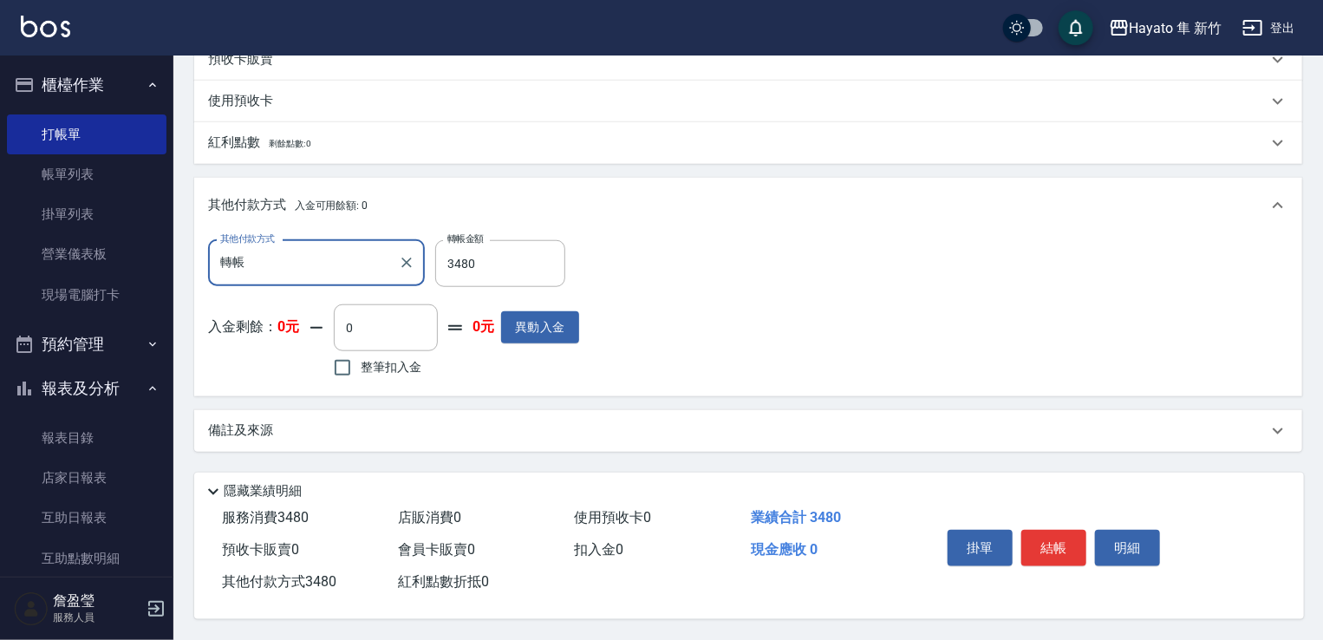
click at [749, 509] on div "業績合計 3480" at bounding box center [832, 518] width 176 height 32
click at [672, 421] on div "備註及來源" at bounding box center [737, 430] width 1059 height 18
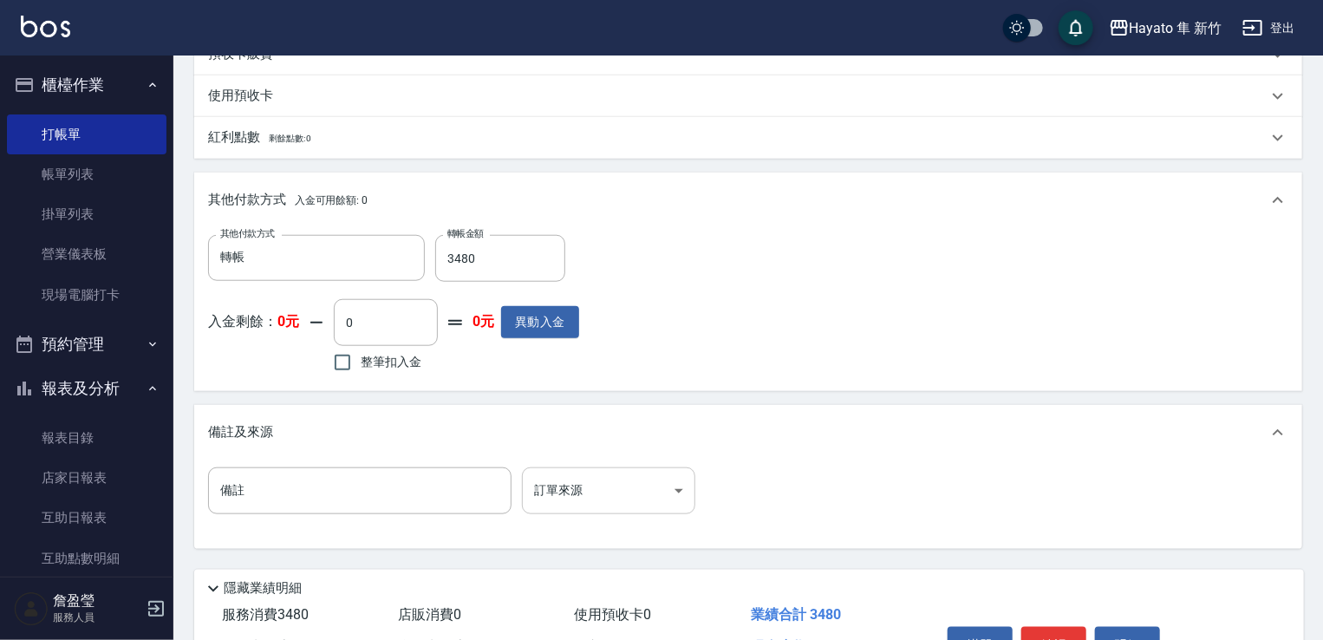
click at [612, 496] on body "Hayato 隼 新竹 登出 櫃檯作業 打帳單 帳單列表 掛單列表 營業儀表板 現場電腦打卡 預約管理 預約管理 報表及分析 報表目錄 店家日報表 互助日報表…" at bounding box center [661, 21] width 1323 height 1432
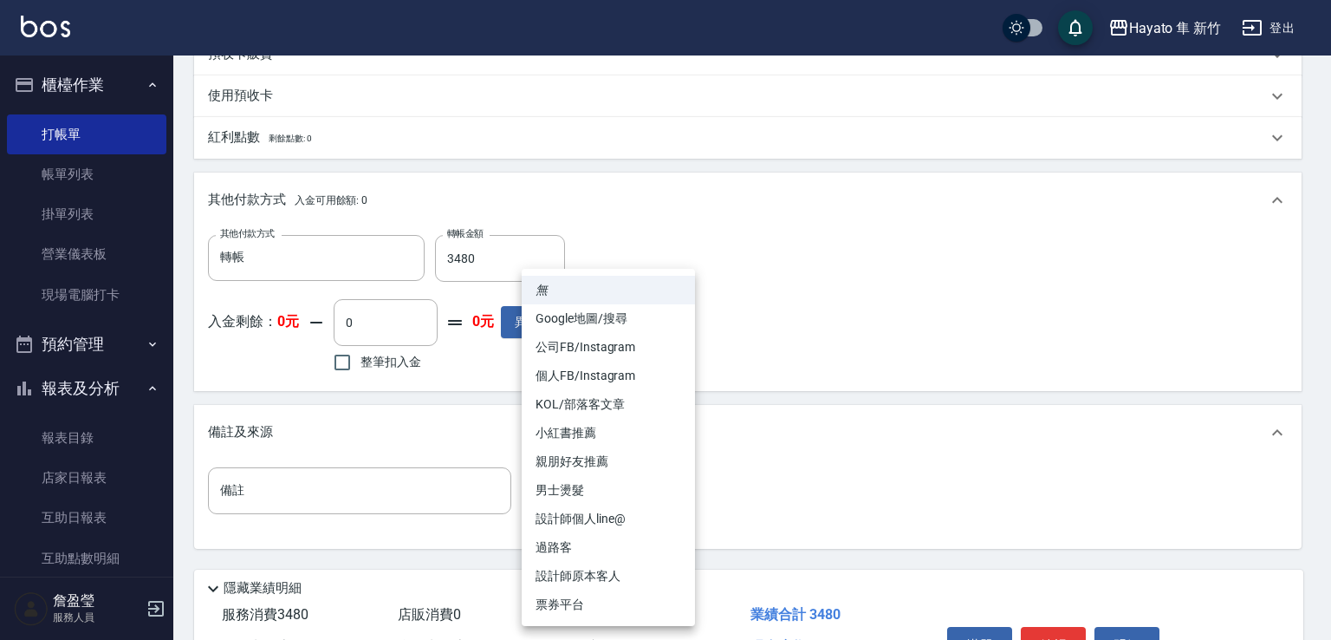
click at [585, 380] on li "個人FB/Instagram" at bounding box center [608, 375] width 173 height 29
type input "個人FB/Instagram"
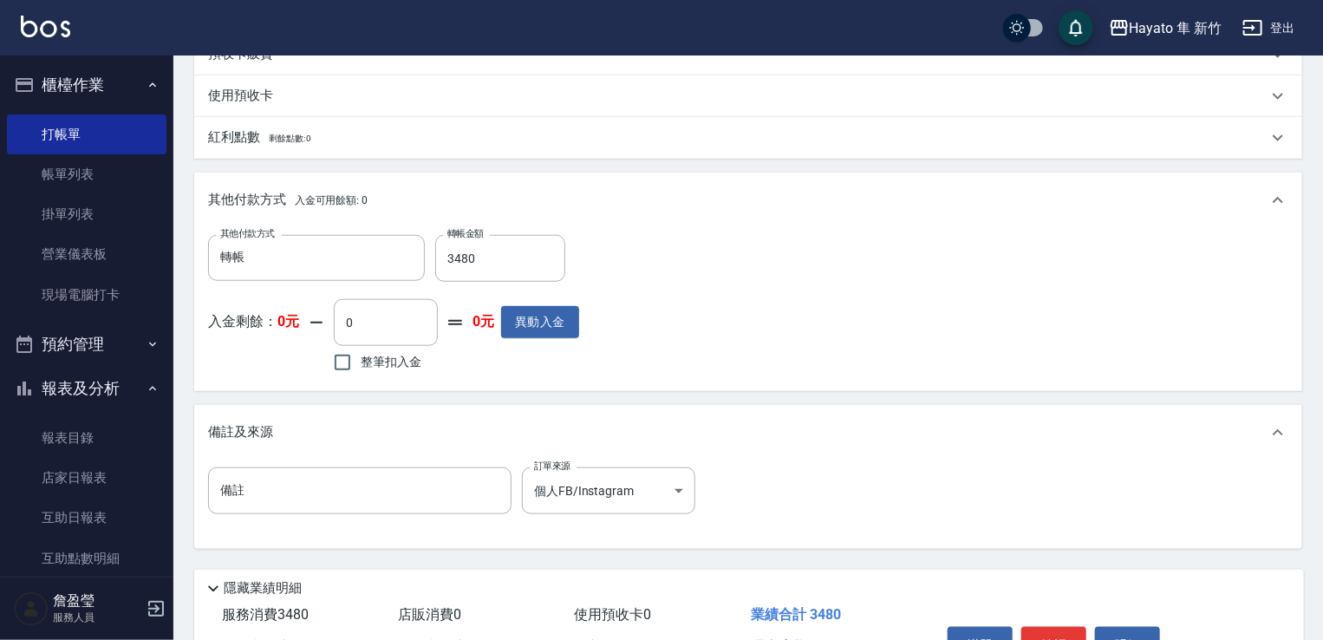
click at [773, 452] on div "備註及來源" at bounding box center [748, 432] width 1108 height 55
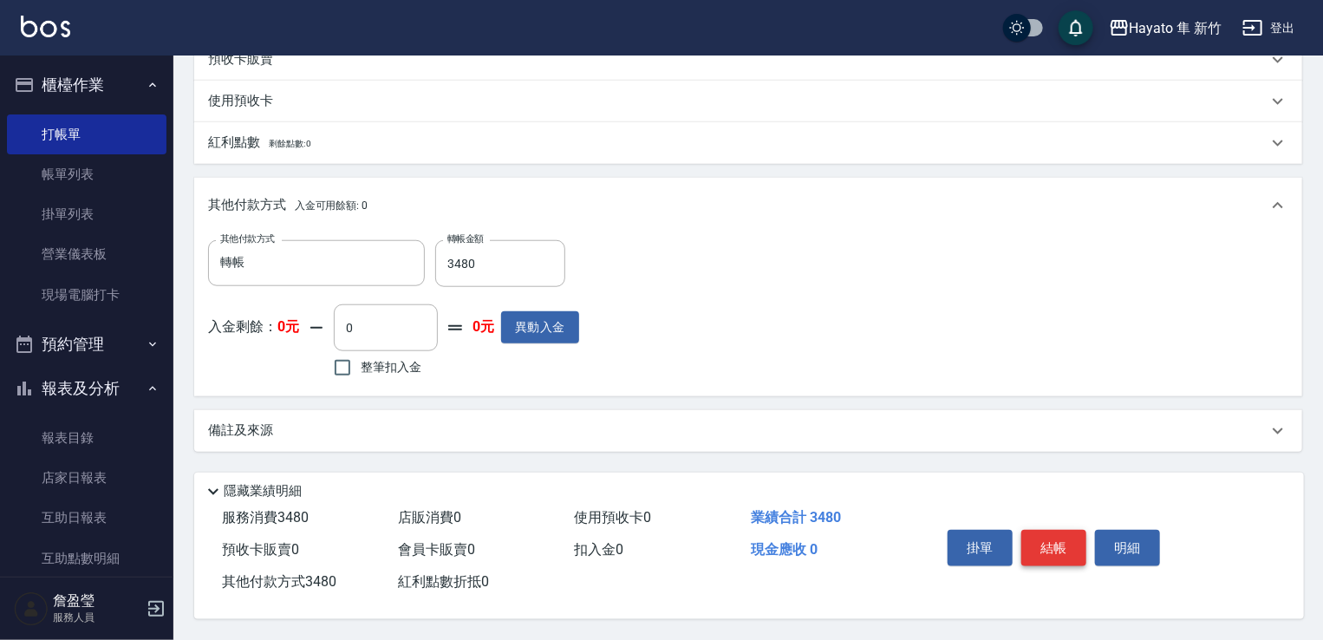
click at [1056, 535] on button "結帳" at bounding box center [1053, 548] width 65 height 36
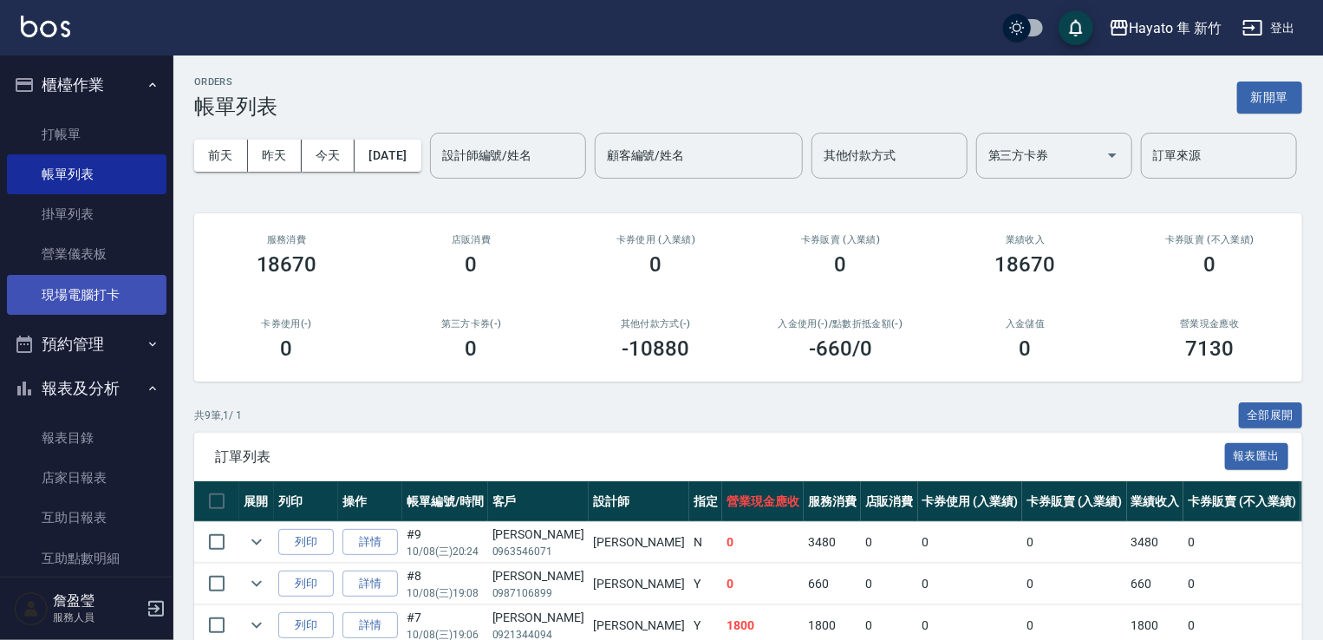
click at [76, 302] on link "現場電腦打卡" at bounding box center [86, 295] width 159 height 40
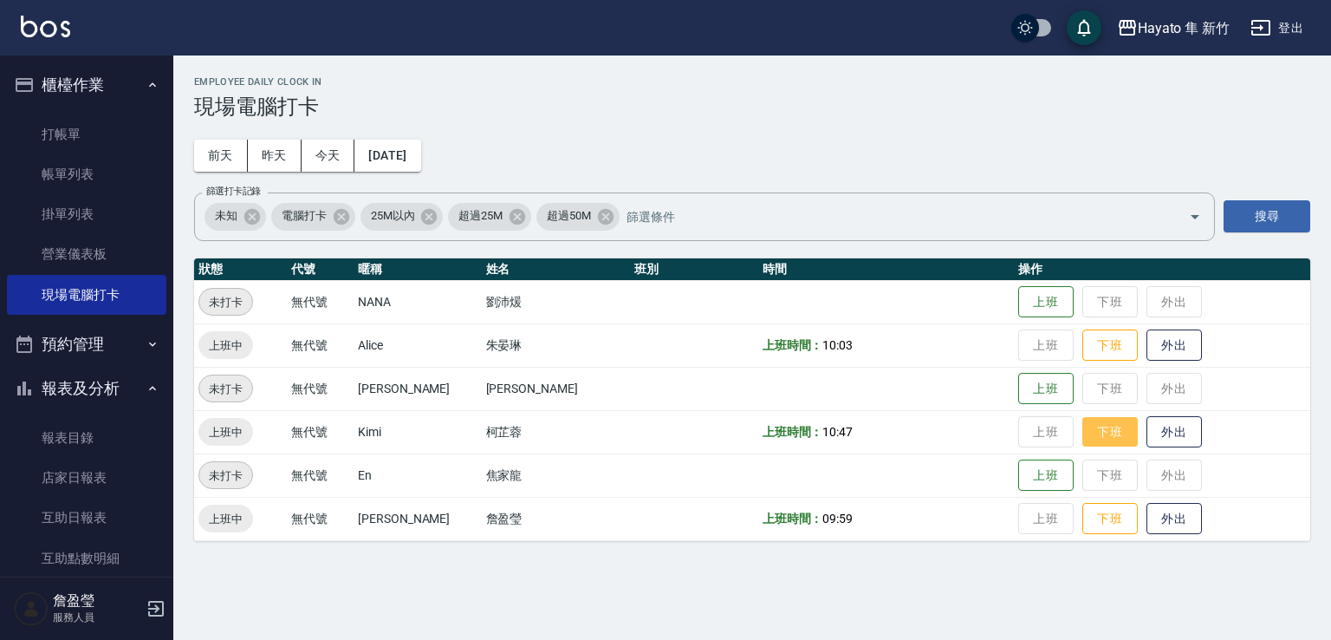
click at [1082, 439] on button "下班" at bounding box center [1109, 432] width 55 height 30
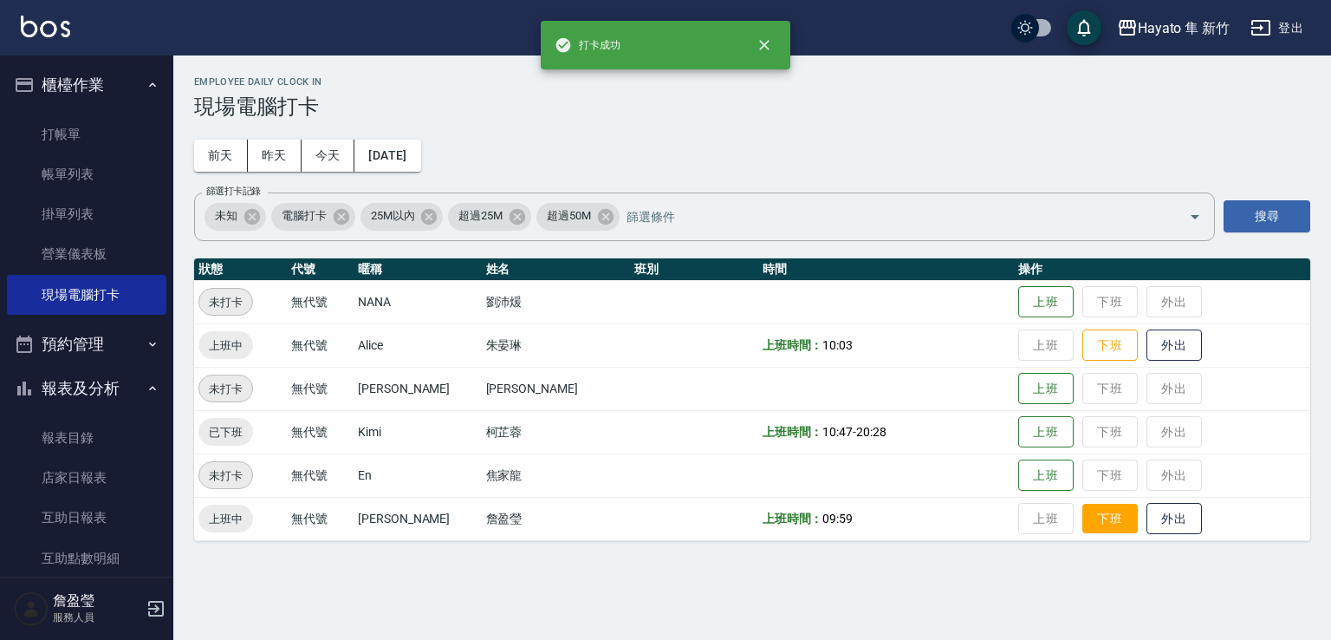
click at [1082, 523] on button "下班" at bounding box center [1109, 519] width 55 height 30
